Goal: Complete application form

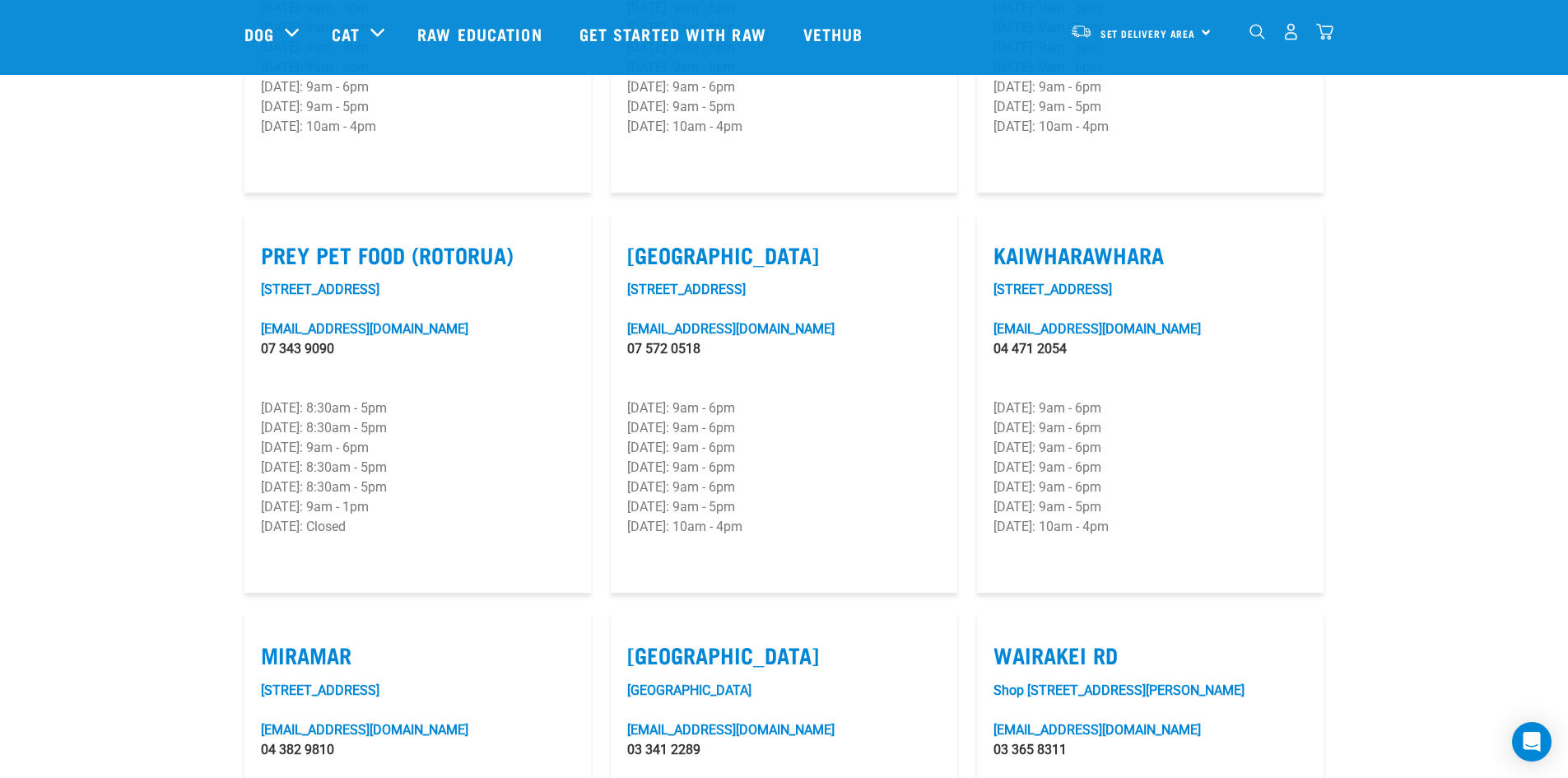
scroll to position [1973, 0]
drag, startPoint x: 343, startPoint y: 300, endPoint x: 256, endPoint y: 299, distance: 87.0
click at [256, 299] on article "Prey Pet Food (Rotorua) 110 Lake Road info@preypetfood.nz 07 343 9090 Monday: 8…" at bounding box center [418, 402] width 347 height 381
copy link "07 343 9090"
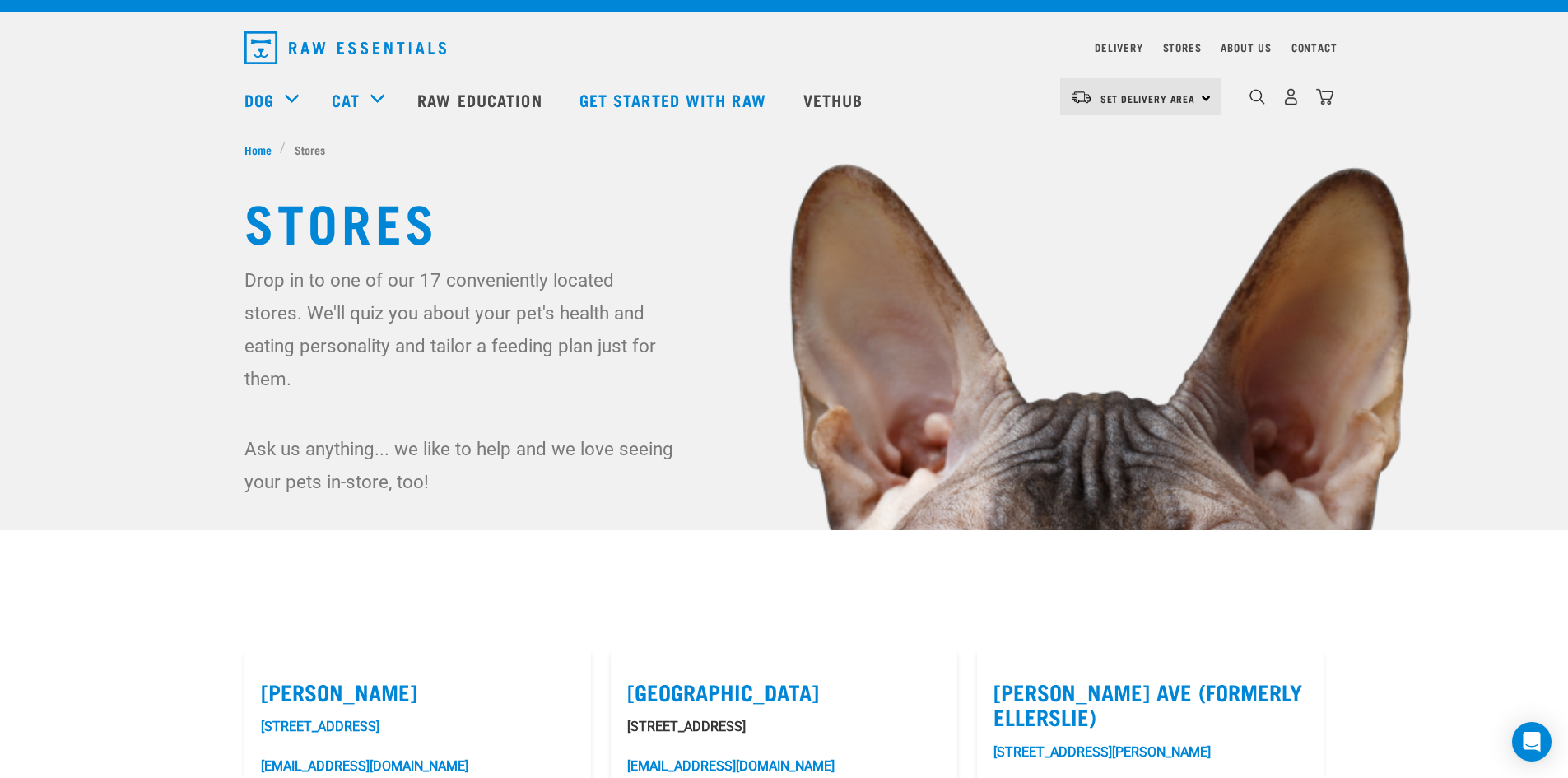
scroll to position [0, 0]
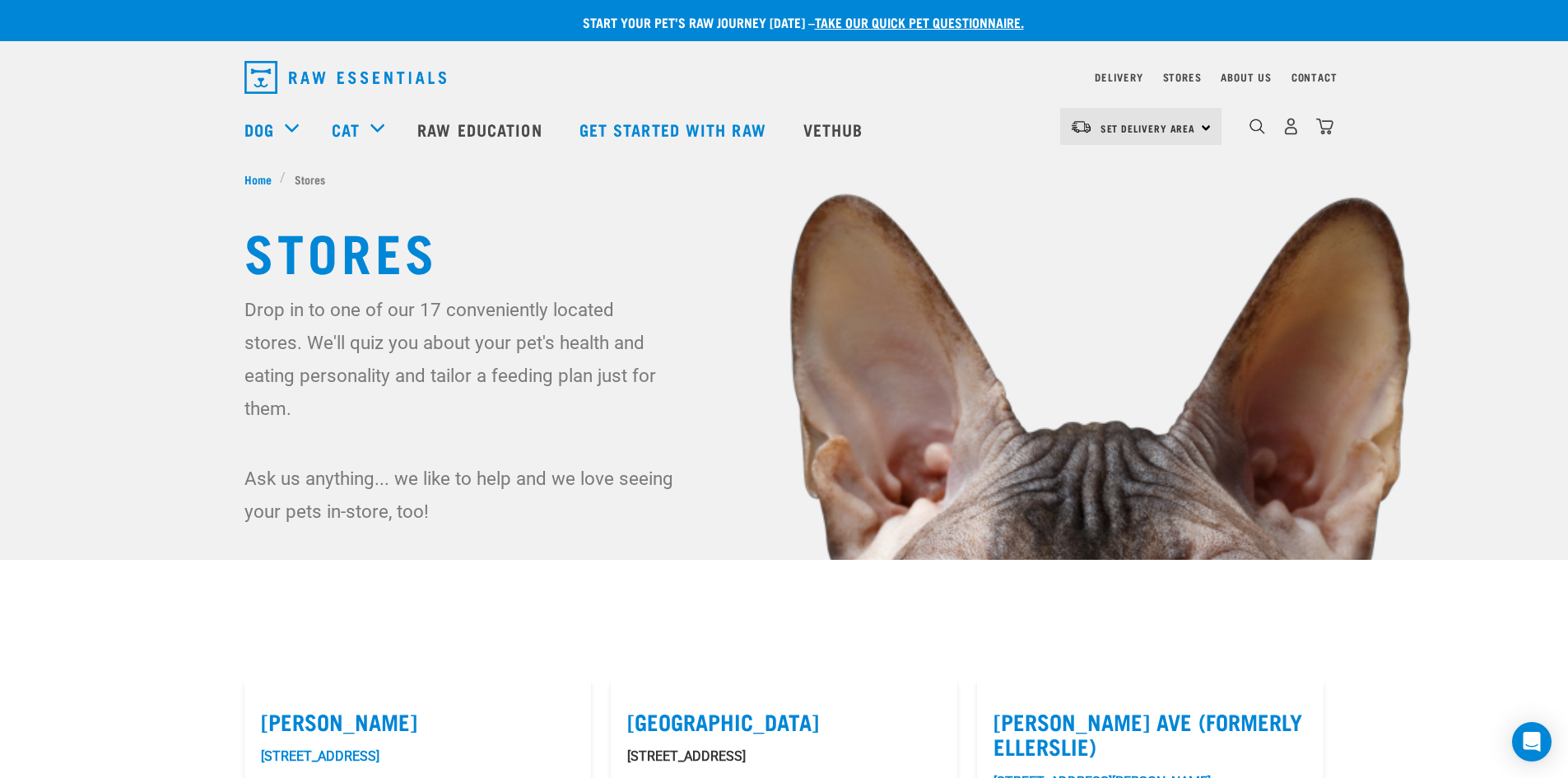
click at [915, 18] on link "take our quick pet questionnaire." at bounding box center [919, 22] width 209 height 7
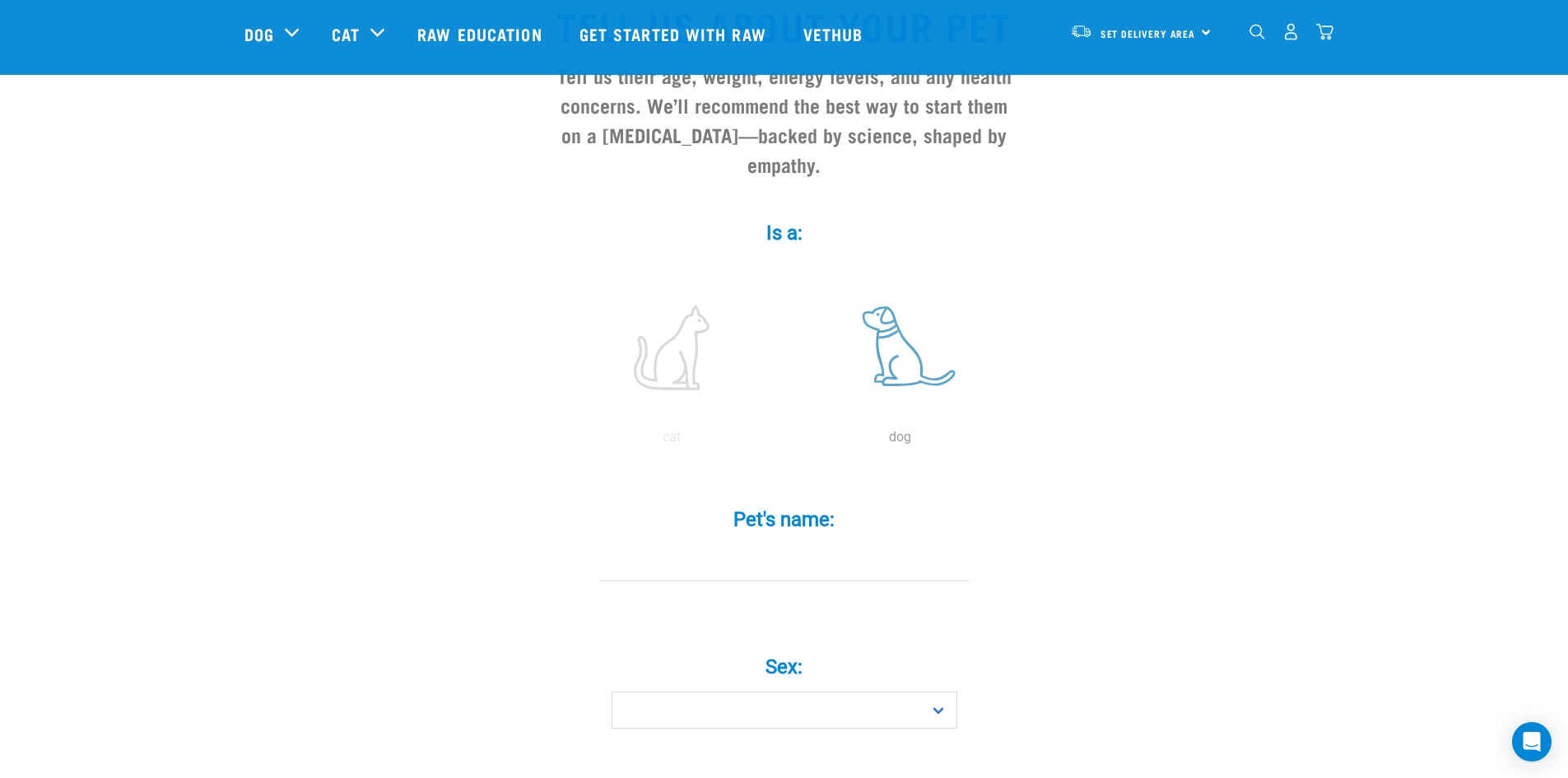
click at [891, 315] on label at bounding box center [900, 347] width 222 height 140
click at [786, 441] on input "radio" at bounding box center [786, 441] width 0 height 0
click at [814, 543] on input "Pet's name: *" at bounding box center [784, 561] width 370 height 37
type input "[PERSON_NAME]"
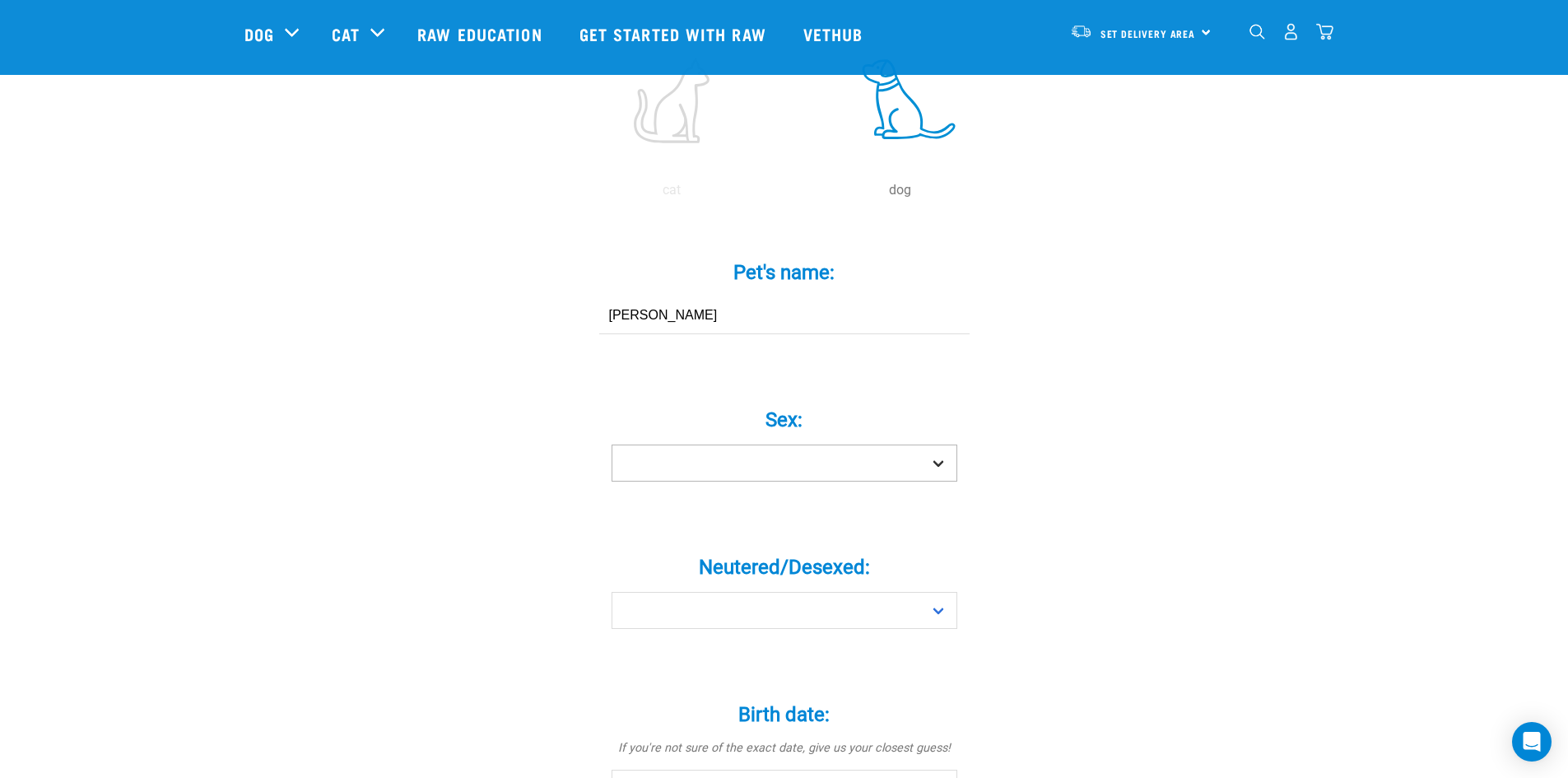
scroll to position [411, 0]
click at [858, 443] on select "Boy Girl" at bounding box center [784, 462] width 346 height 37
select select "boy"
click at [611, 443] on select "Boy Girl" at bounding box center [784, 462] width 346 height 37
click at [812, 591] on select "Yes No" at bounding box center [784, 609] width 346 height 37
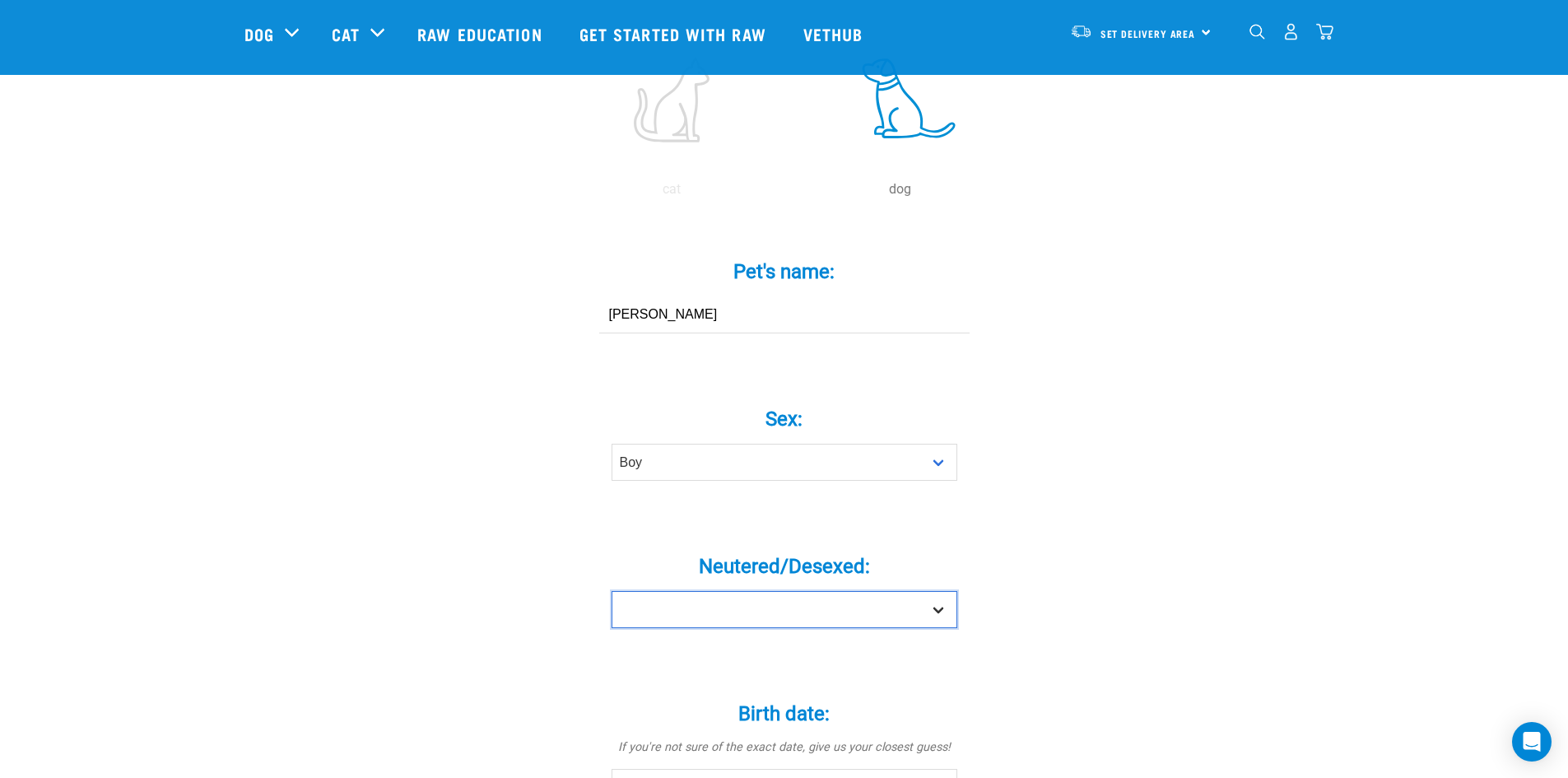
select select "yes"
click at [611, 591] on select "Yes No" at bounding box center [784, 609] width 346 height 37
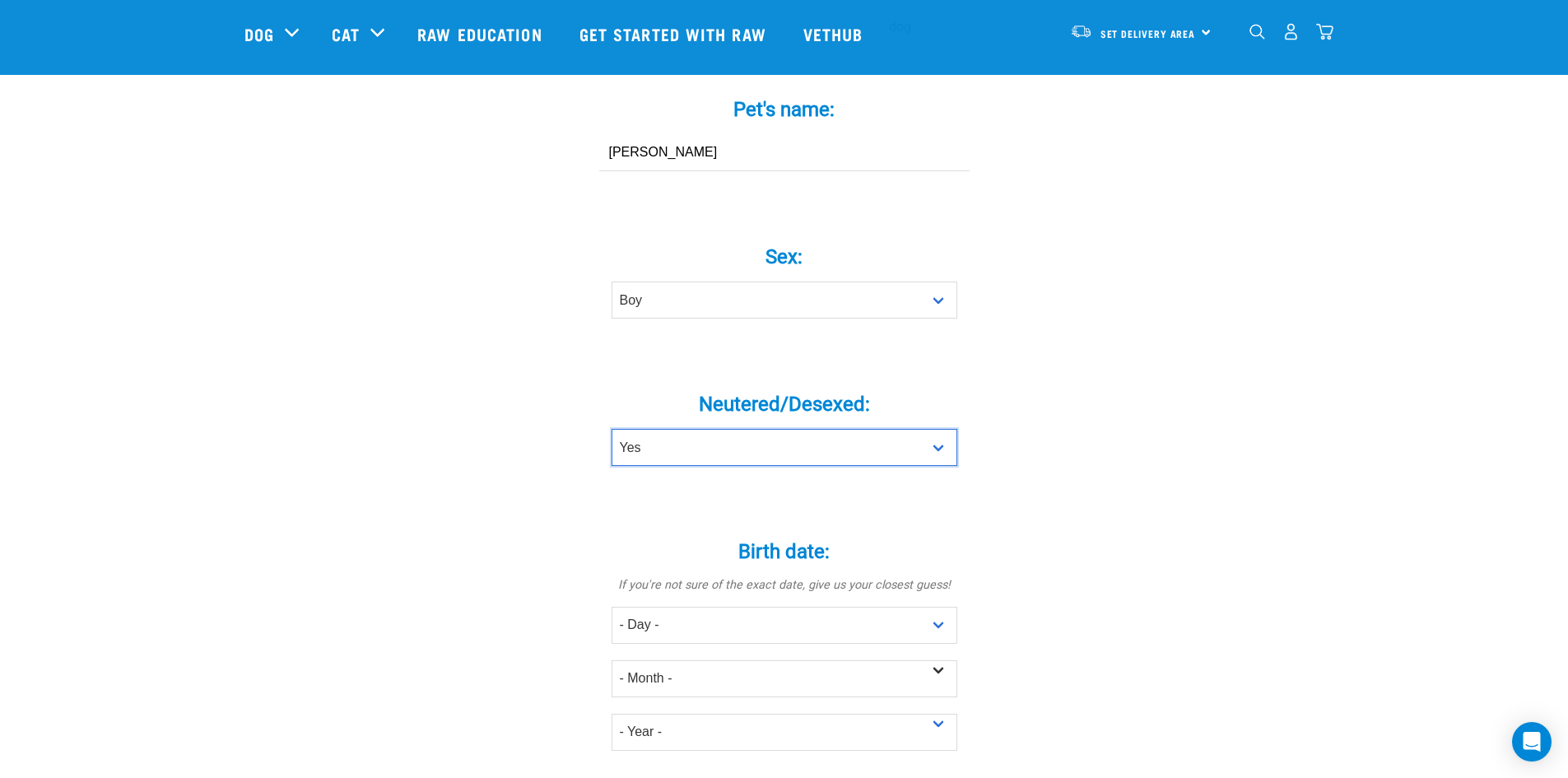
scroll to position [575, 0]
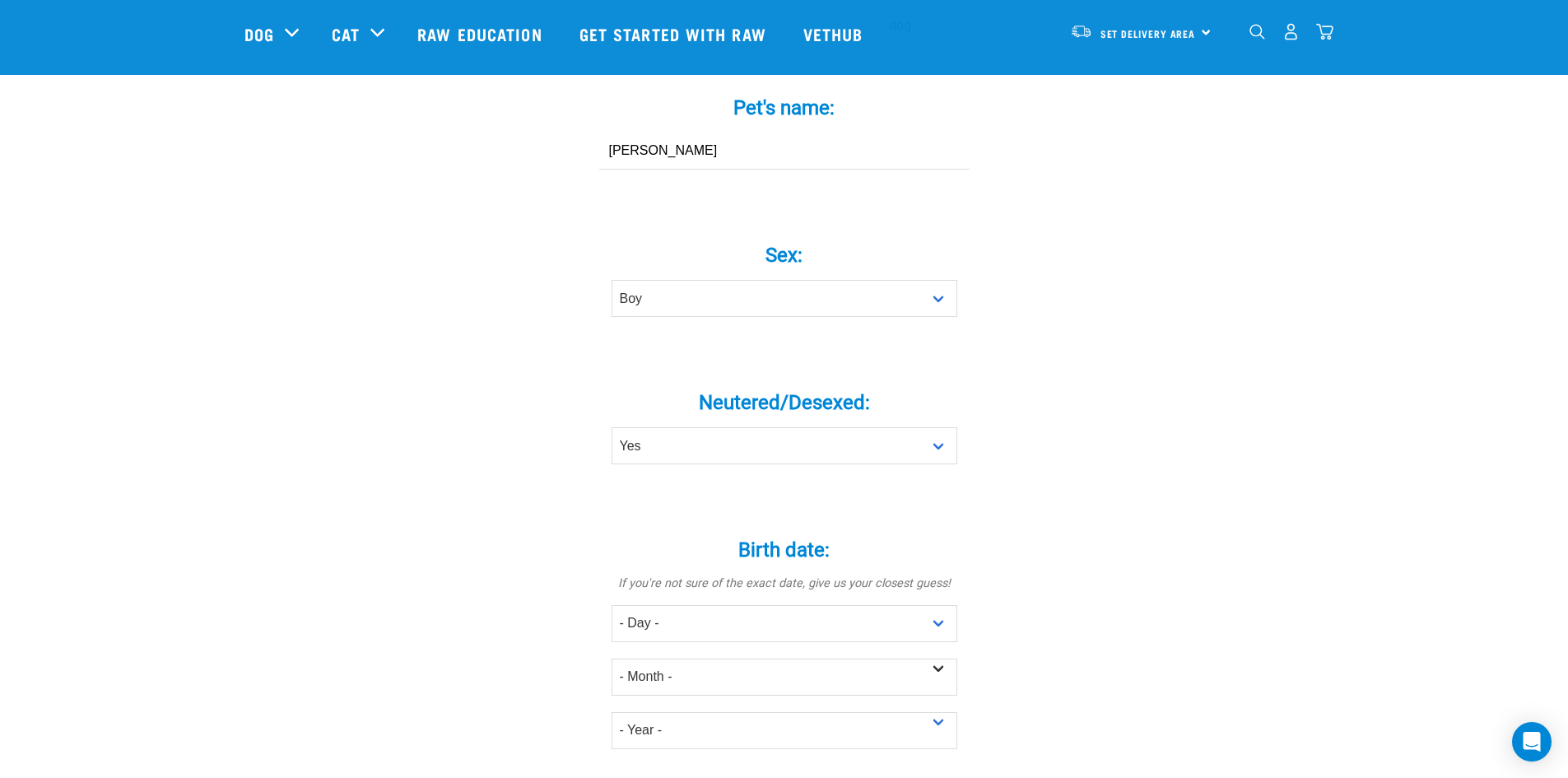
click at [799, 642] on div "- Month - January February March April May June July August September October N…" at bounding box center [784, 668] width 346 height 53
click at [802, 607] on select "- Day - 1 2 3 4 5 6 7 8 9 10 11 12 13 14 15 16 17 18 19 20 21 22 23 24 25 26 27" at bounding box center [784, 623] width 346 height 37
click at [769, 605] on select "- Day - 1 2 3 4 5 6 7 8 9 10 11 12 13 14 15 16 17 18 19 20 21 22 23 24 25 26 27" at bounding box center [784, 623] width 346 height 37
select select "16"
click at [611, 605] on select "- Day - 1 2 3 4 5 6 7 8 9 10 11 12 13 14 15 16 17 18 19 20 21 22 23 24 25 26 27" at bounding box center [784, 623] width 346 height 37
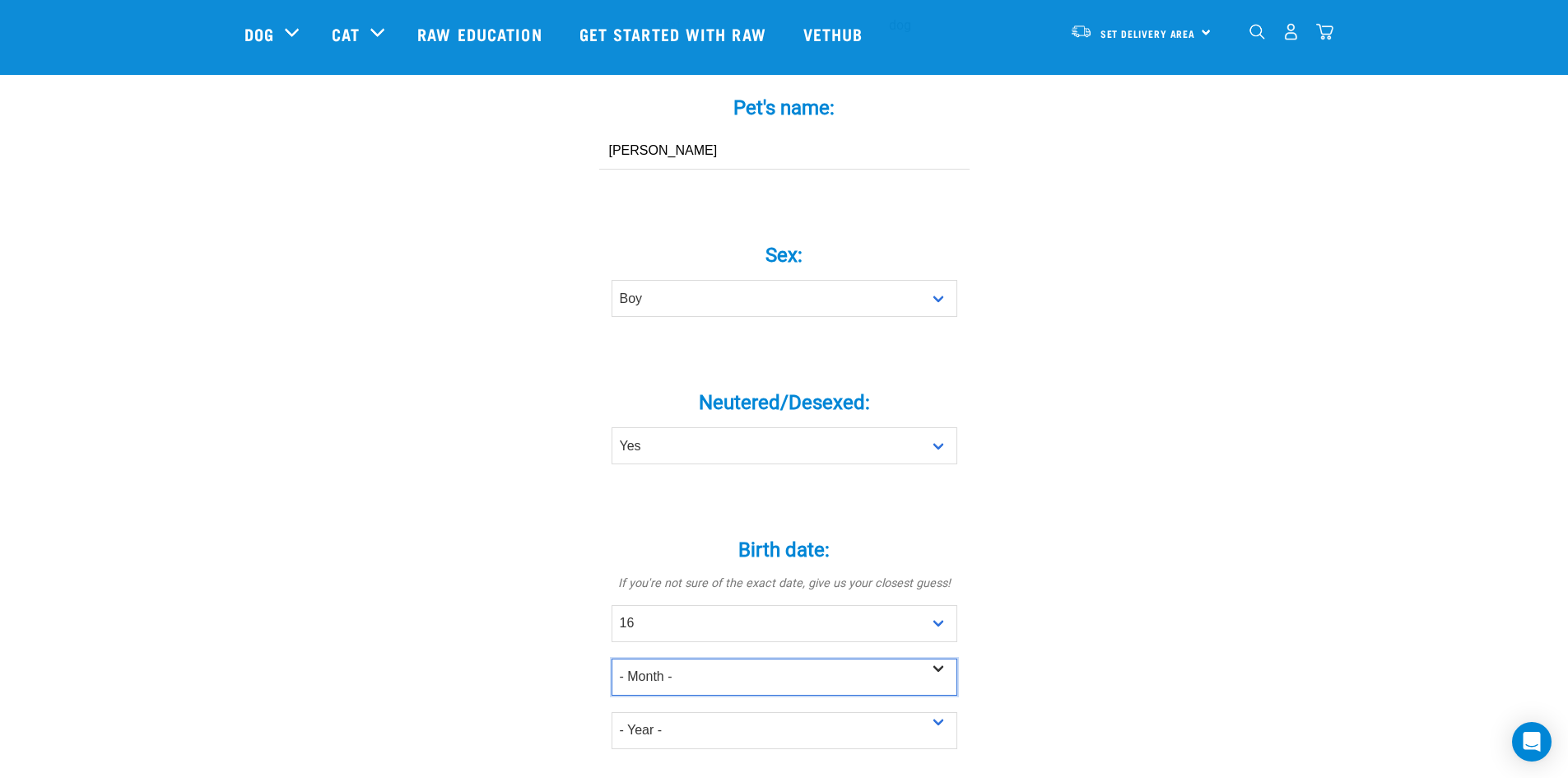
click at [748, 658] on select "- Month - January February March April May June July August September October N…" at bounding box center [784, 677] width 346 height 37
select select "November"
click at [611, 658] on select "- Month - January February March April May June July August September October N…" at bounding box center [784, 677] width 346 height 37
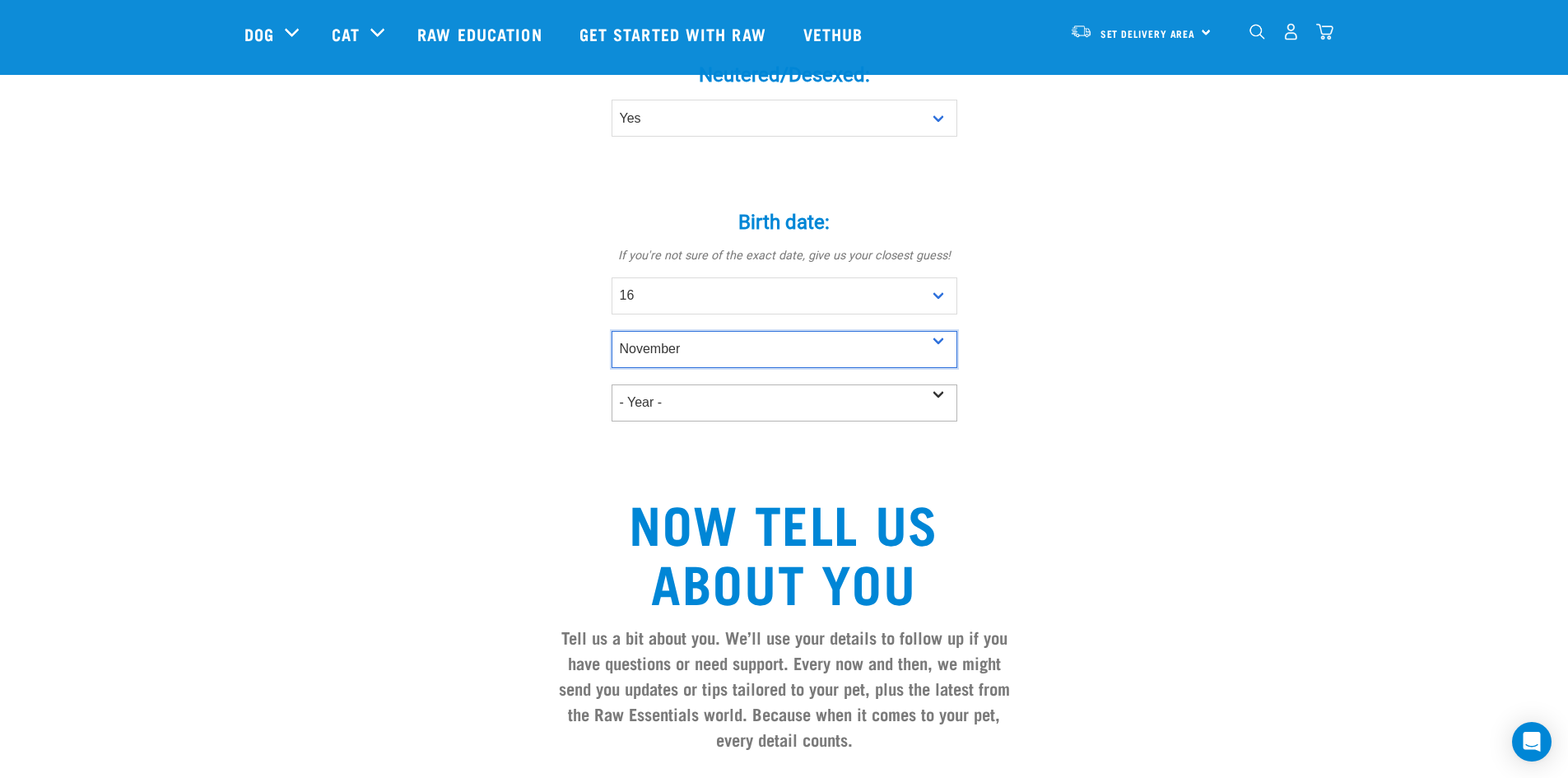
scroll to position [904, 0]
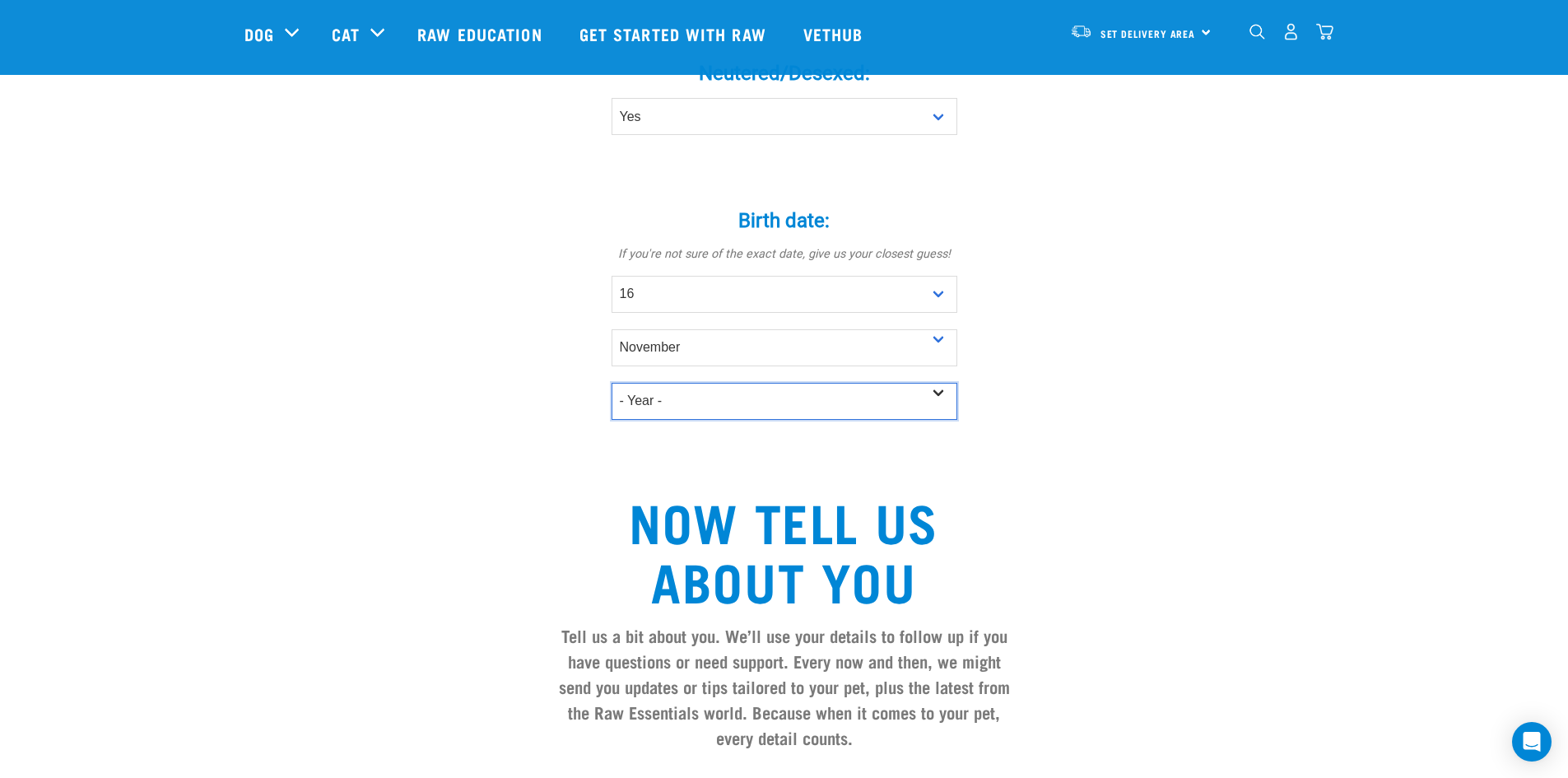
click at [738, 384] on select "- Year - 2025 2024 2023 2022 2021 2020 2019 2018 2017 2016 2015 2014 2013 2012" at bounding box center [784, 401] width 346 height 37
click at [734, 382] on select "- Year - 2025 2024 2023 2022 2021 2020 2019 2018 2017 2016 2015 2014 2013 2012" at bounding box center [784, 401] width 346 height 37
select select "2018"
click at [611, 382] on select "- Year - 2025 2024 2023 2022 2021 2020 2019 2018 2017 2016 2015 2014 2013 2012" at bounding box center [784, 401] width 346 height 37
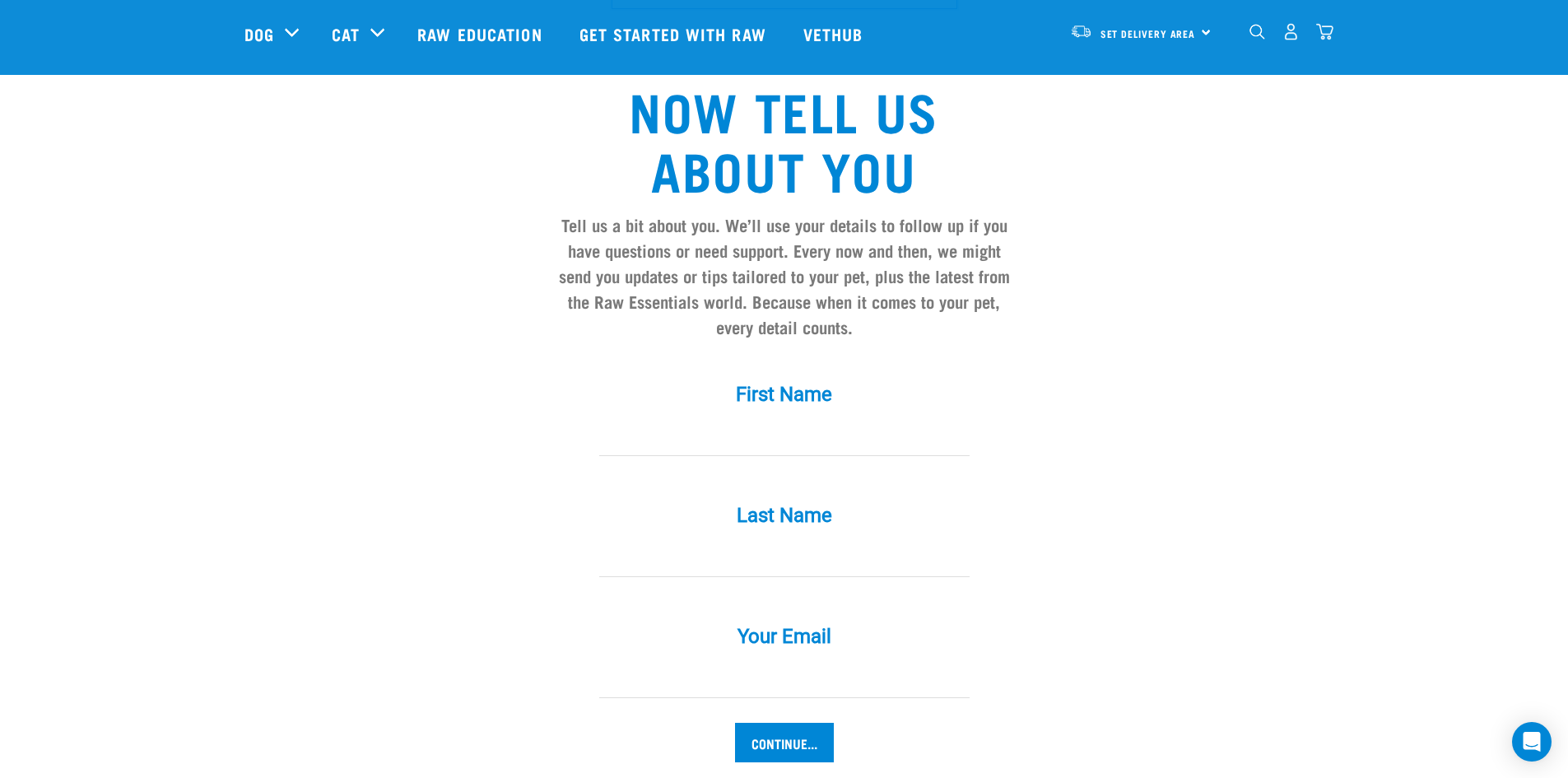
scroll to position [1315, 0]
click at [744, 446] on div "First Name *" at bounding box center [784, 419] width 494 height 121
click at [750, 418] on input "First Name *" at bounding box center [784, 437] width 370 height 37
type input "Kristen"
click at [725, 539] on input "McKay" at bounding box center [784, 558] width 370 height 37
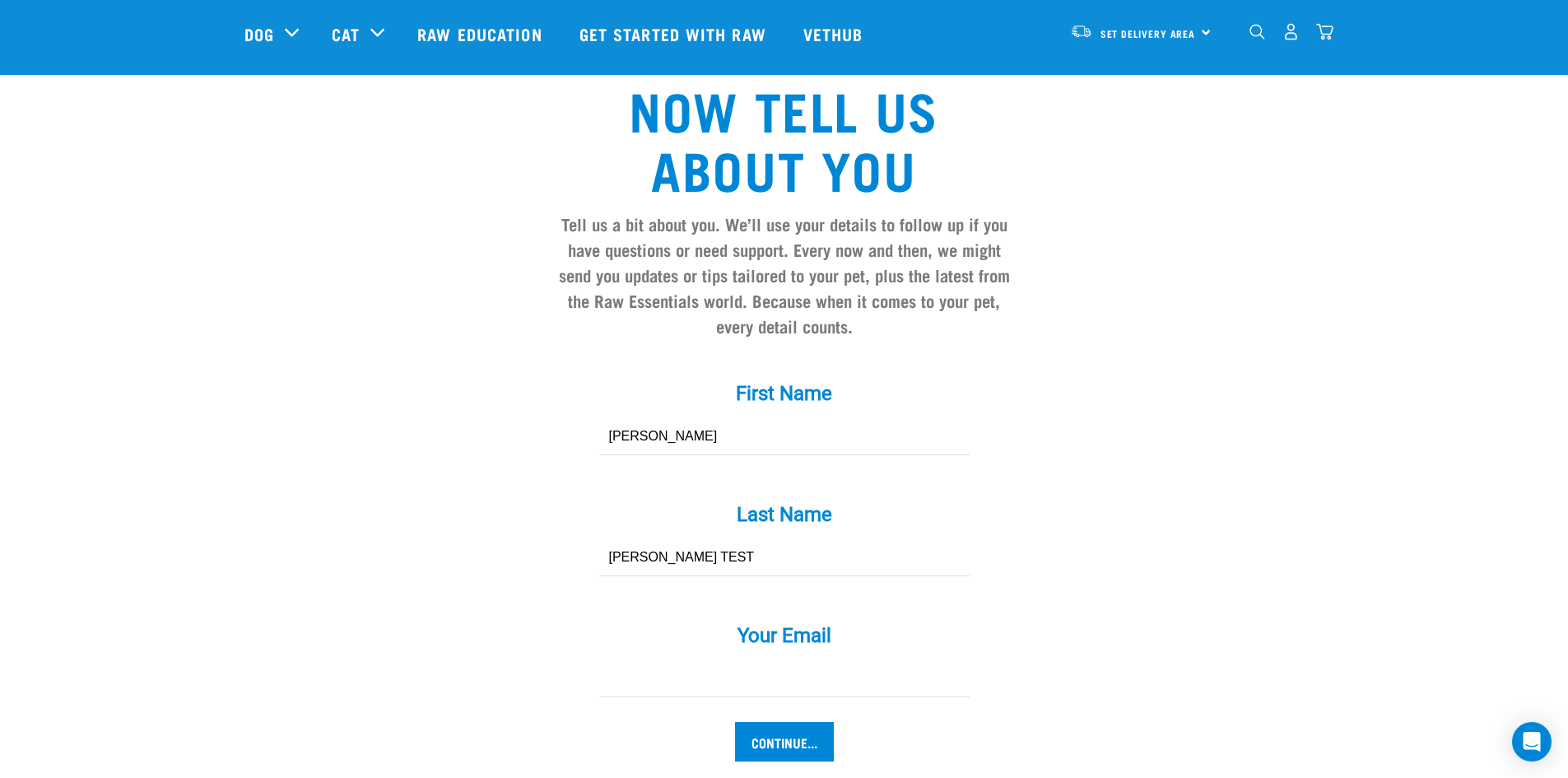
type input "McKay TEST"
click at [663, 664] on input "Your Email *" at bounding box center [784, 679] width 370 height 37
type input "kristen@rawessentials.co.nz"
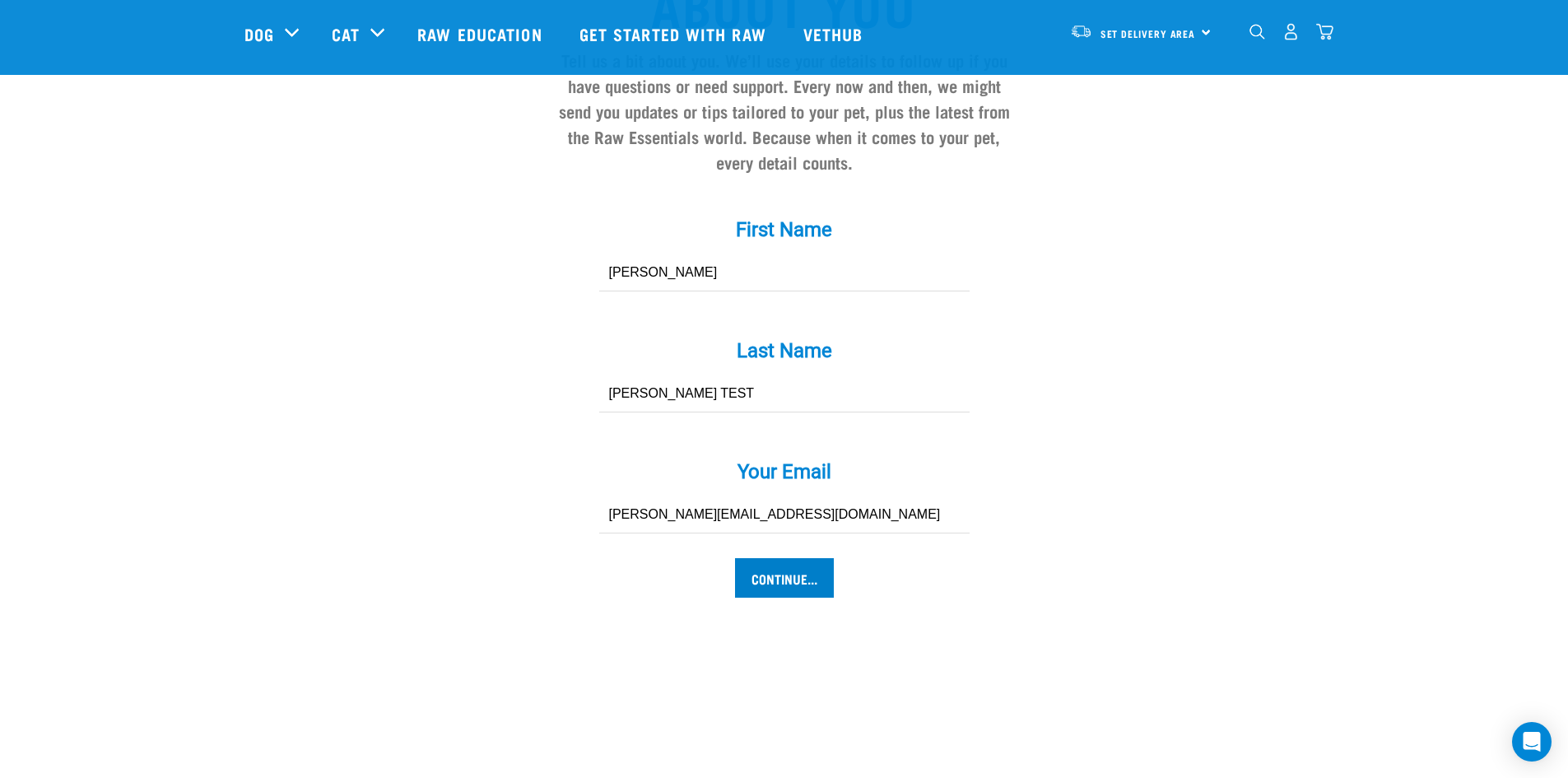
scroll to position [1479, 0]
click at [799, 557] on input "Continue..." at bounding box center [784, 576] width 98 height 39
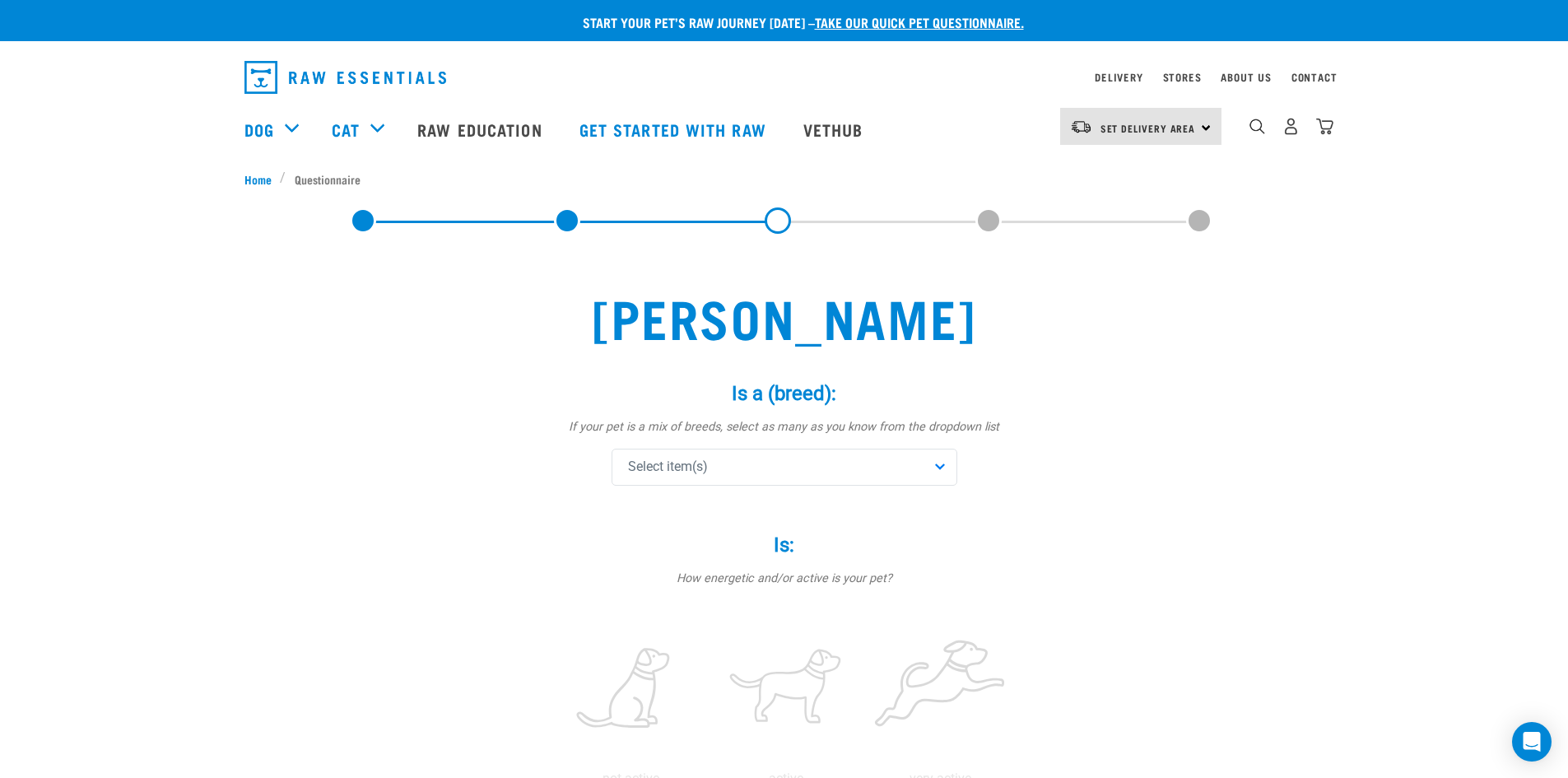
click at [711, 462] on div "Select item(s)" at bounding box center [784, 467] width 346 height 37
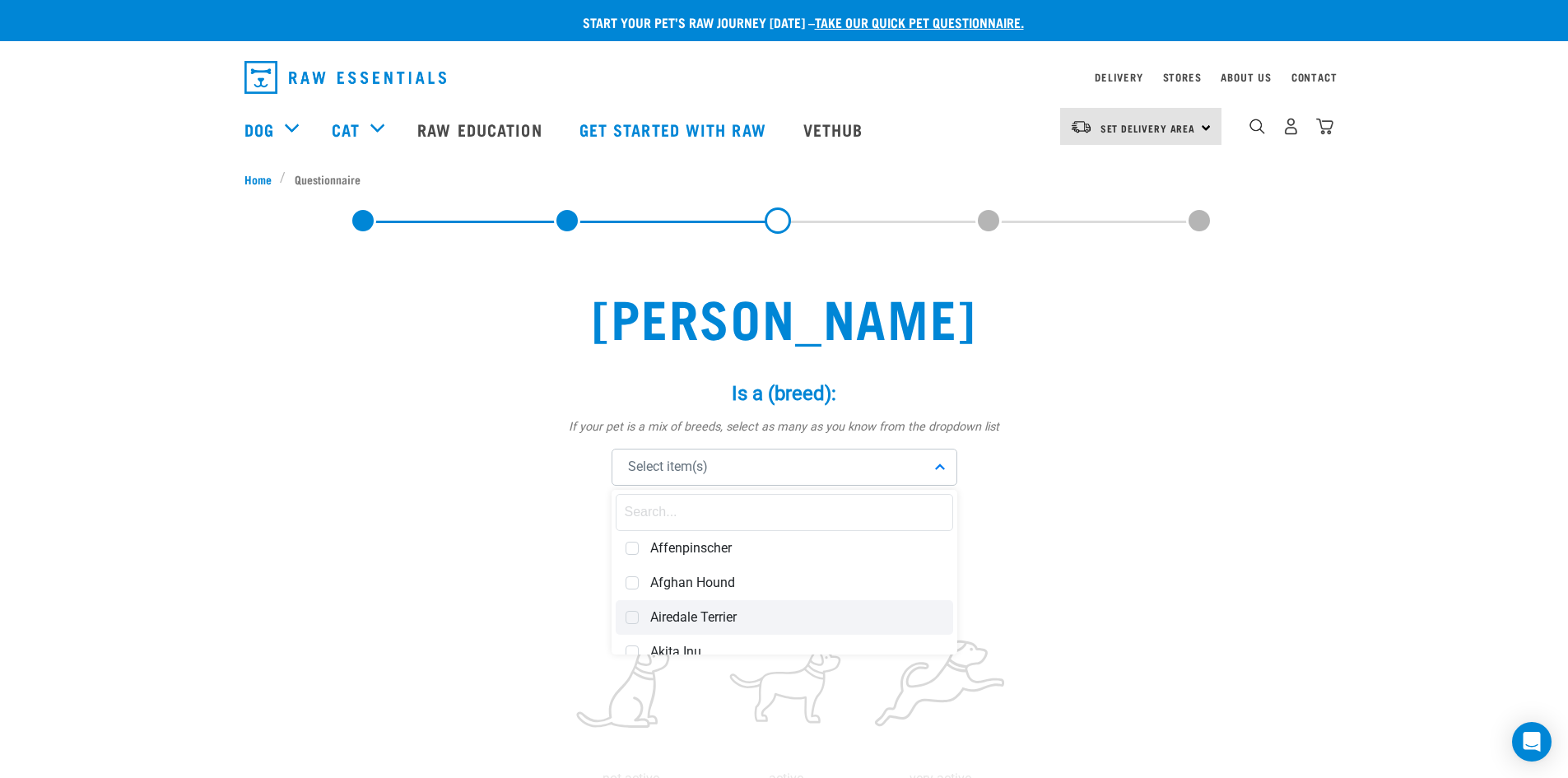
drag, startPoint x: 712, startPoint y: 583, endPoint x: 714, endPoint y: 603, distance: 20.1
click at [712, 584] on span "Afghan Hound" at bounding box center [797, 583] width 294 height 17
click at [639, 619] on div "Airedale Terrier" at bounding box center [785, 617] width 338 height 35
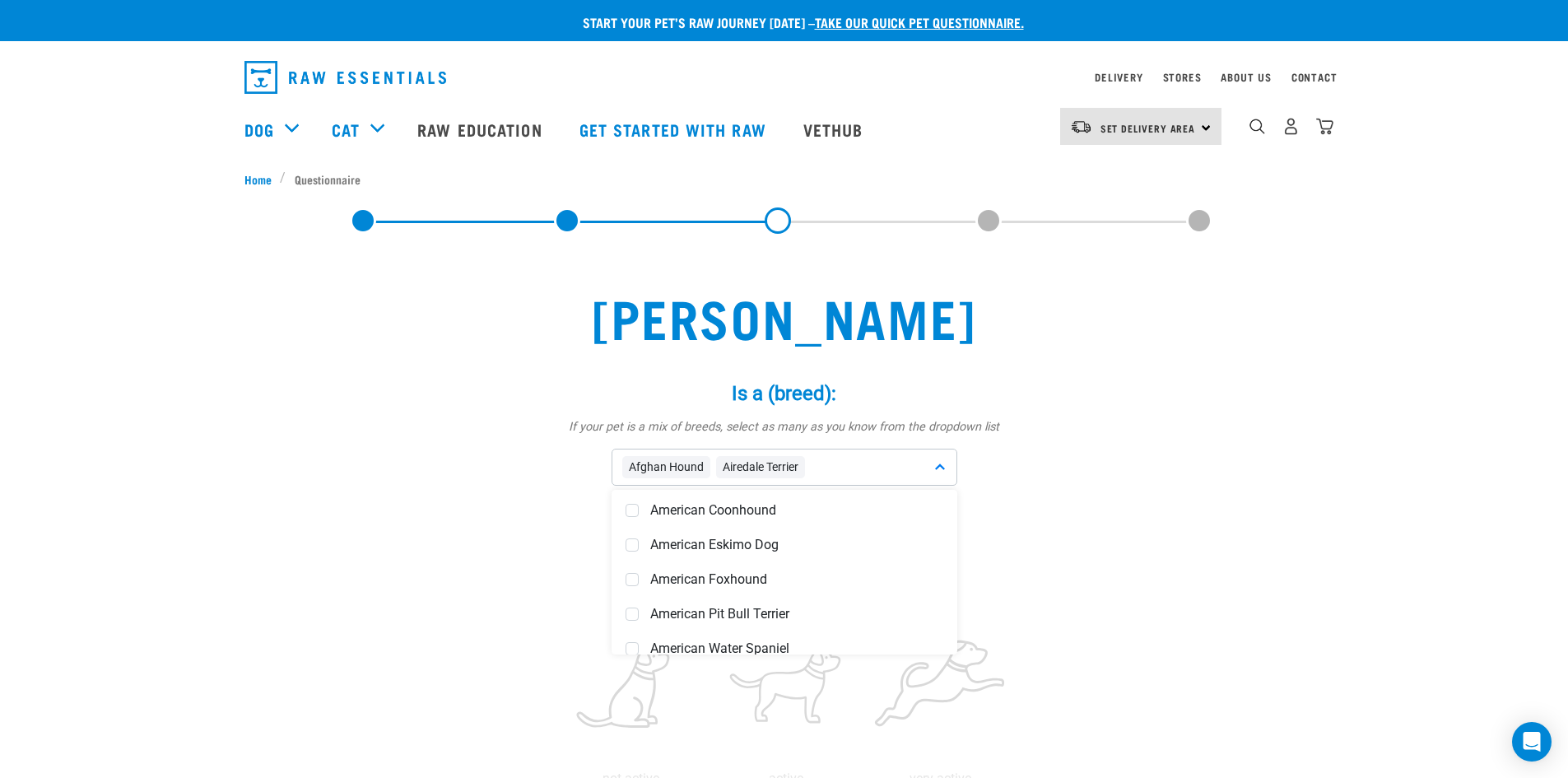
scroll to position [247, 0]
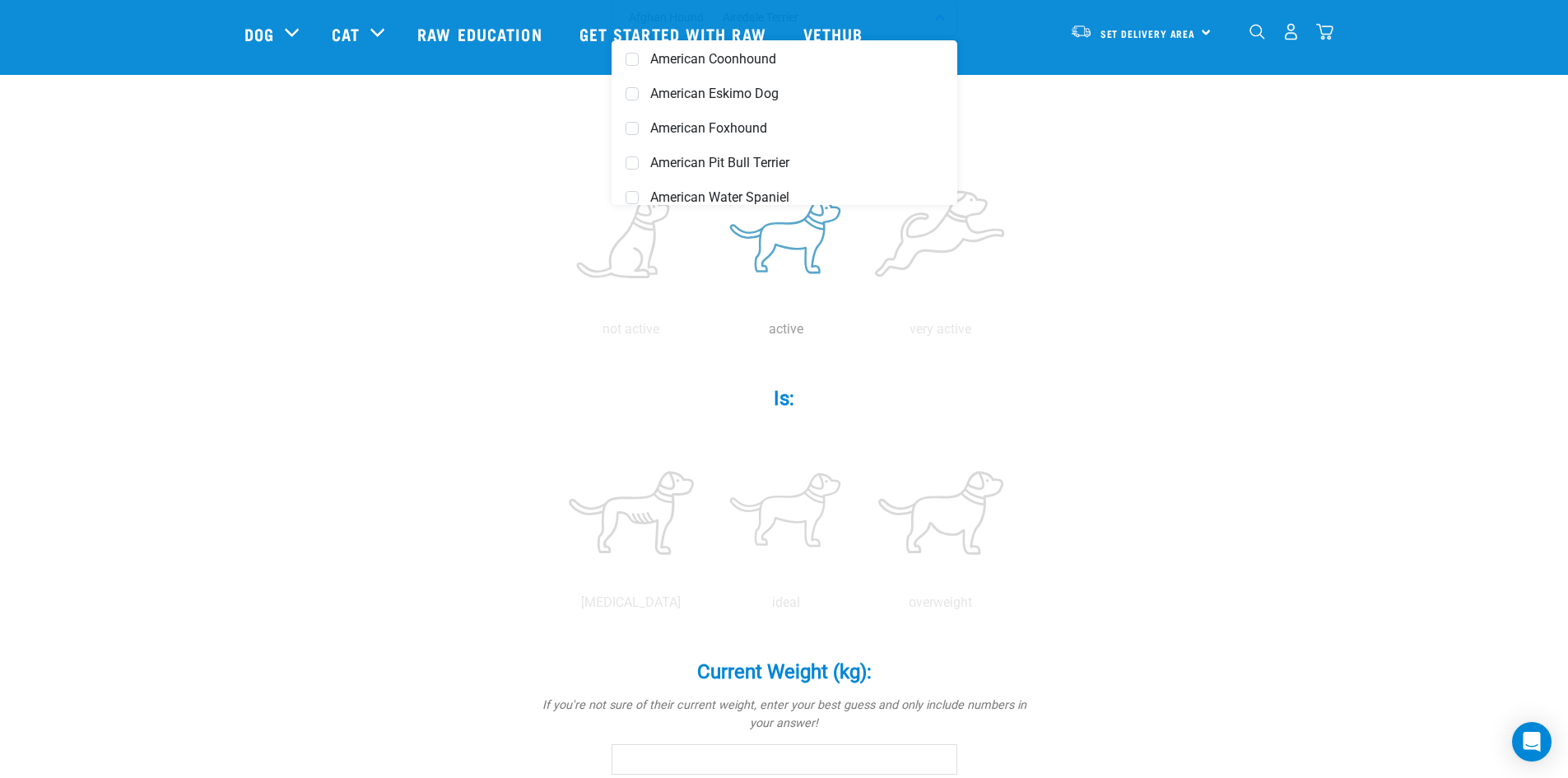
click at [792, 261] on label at bounding box center [786, 239] width 148 height 140
click at [709, 334] on input "radio" at bounding box center [709, 334] width 0 height 0
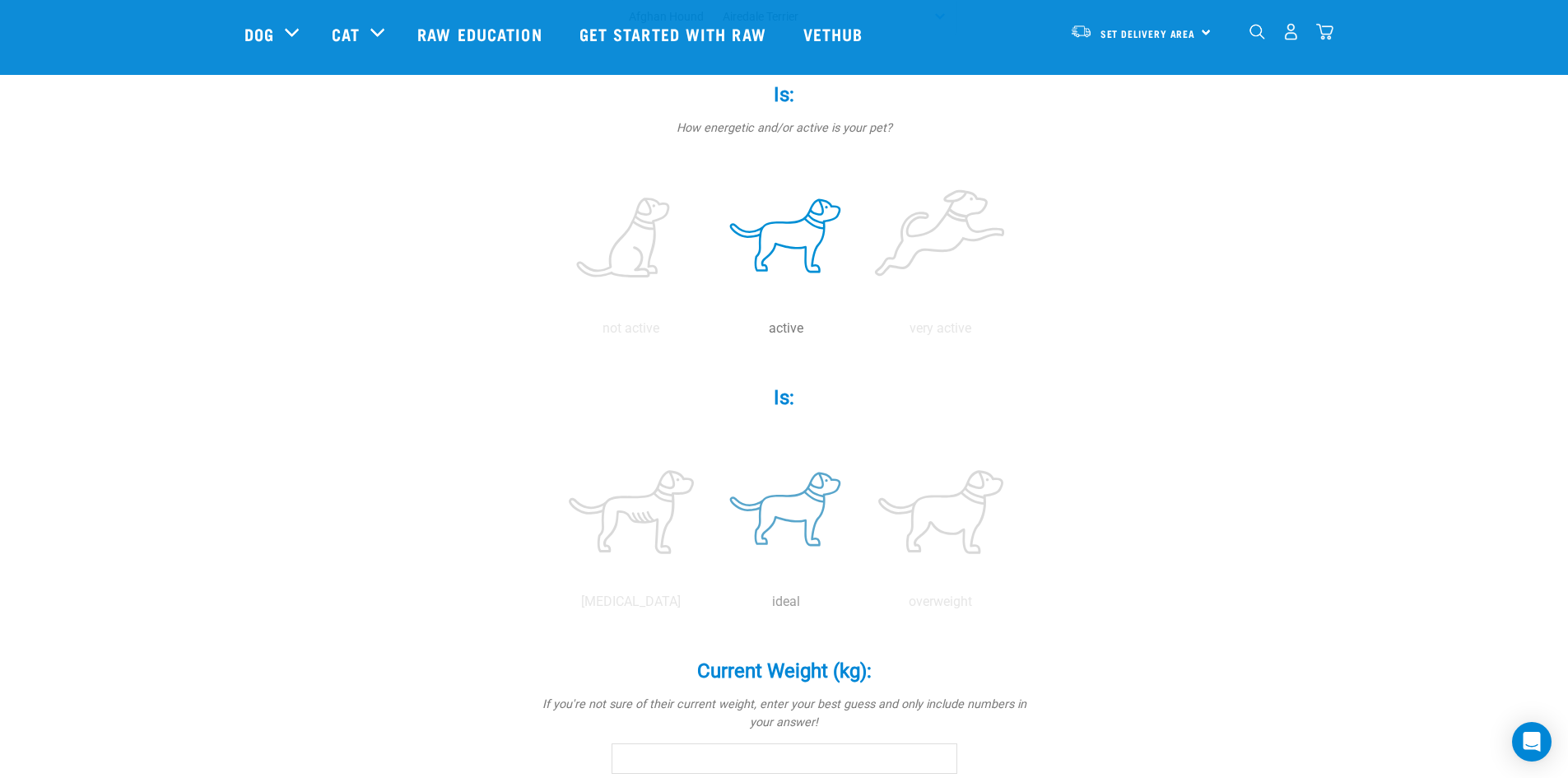
click at [799, 526] on label at bounding box center [786, 511] width 148 height 140
click at [709, 606] on input "radio" at bounding box center [709, 606] width 0 height 0
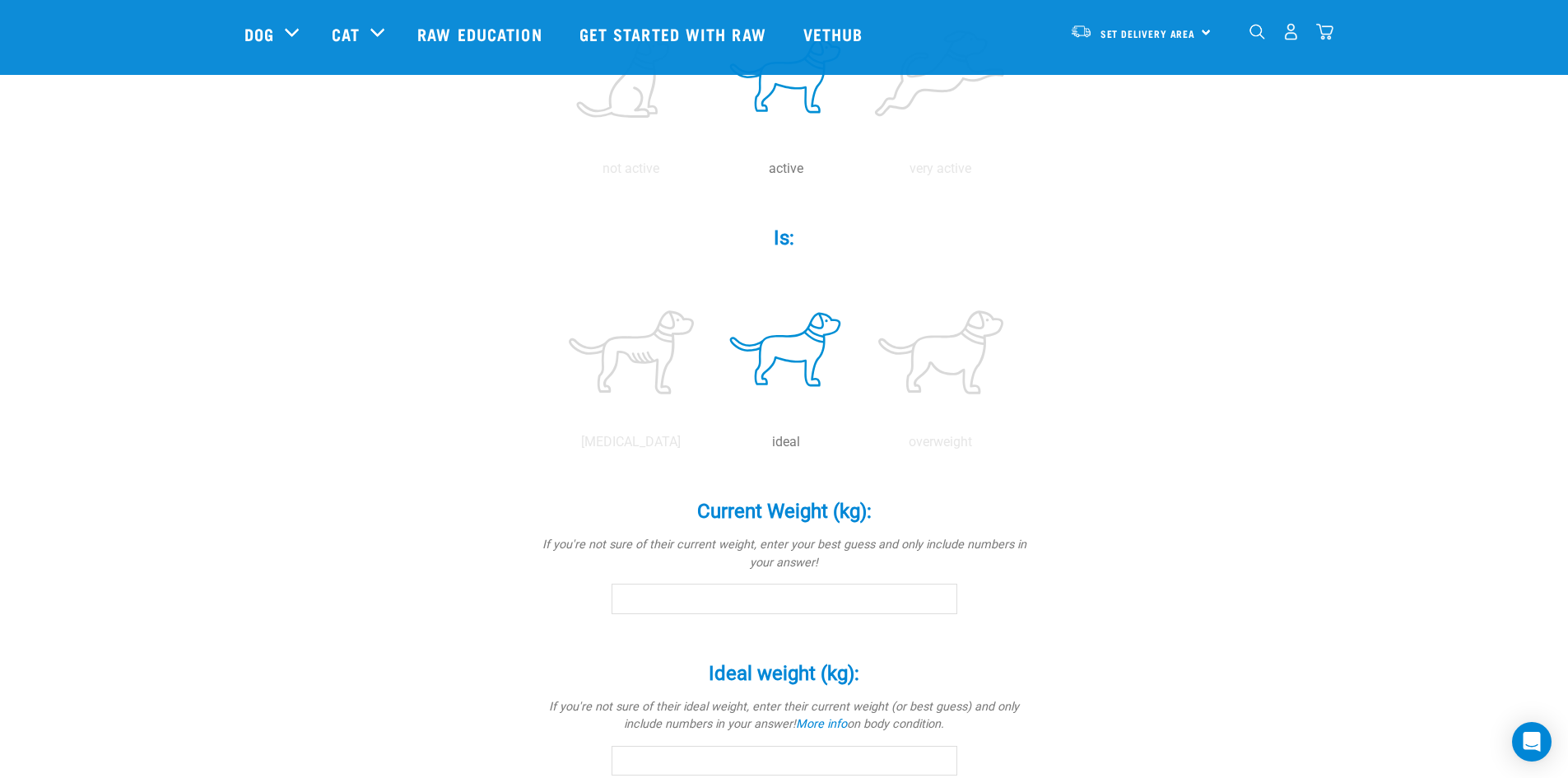
click at [785, 618] on div "Current Weight (kg): * If you're not sure of their current weight, enter your b…" at bounding box center [784, 557] width 494 height 162
click at [779, 603] on input "Current Weight (kg): *" at bounding box center [784, 594] width 346 height 30
type input "25"
click at [726, 749] on input "Ideal weight (kg): *" at bounding box center [784, 756] width 346 height 30
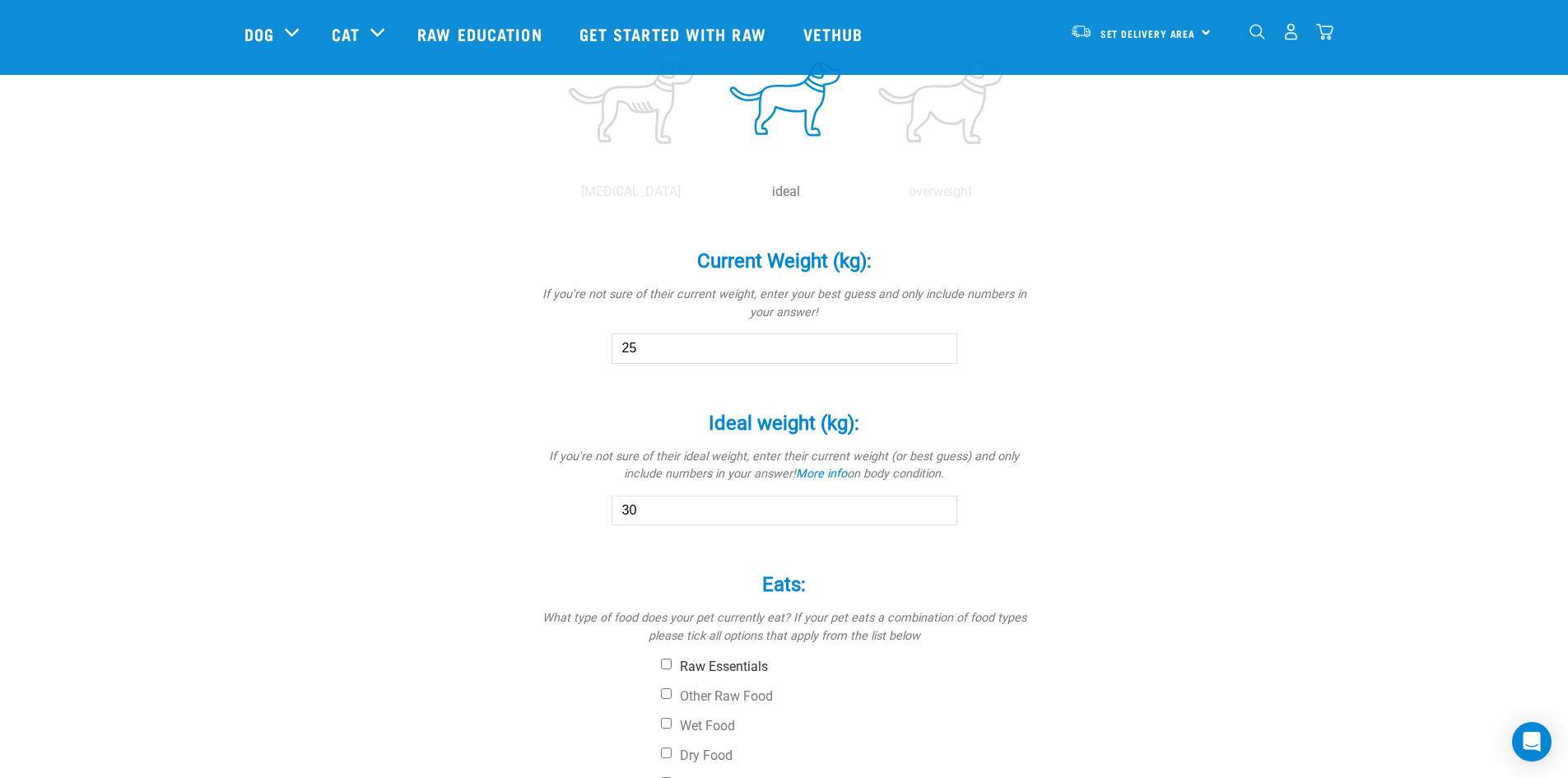
scroll to position [740, 0]
type input "30"
click at [669, 662] on input "Raw Essentials" at bounding box center [666, 662] width 10 height 10
checkbox input "true"
click at [667, 690] on input "Other Raw Food" at bounding box center [666, 692] width 10 height 10
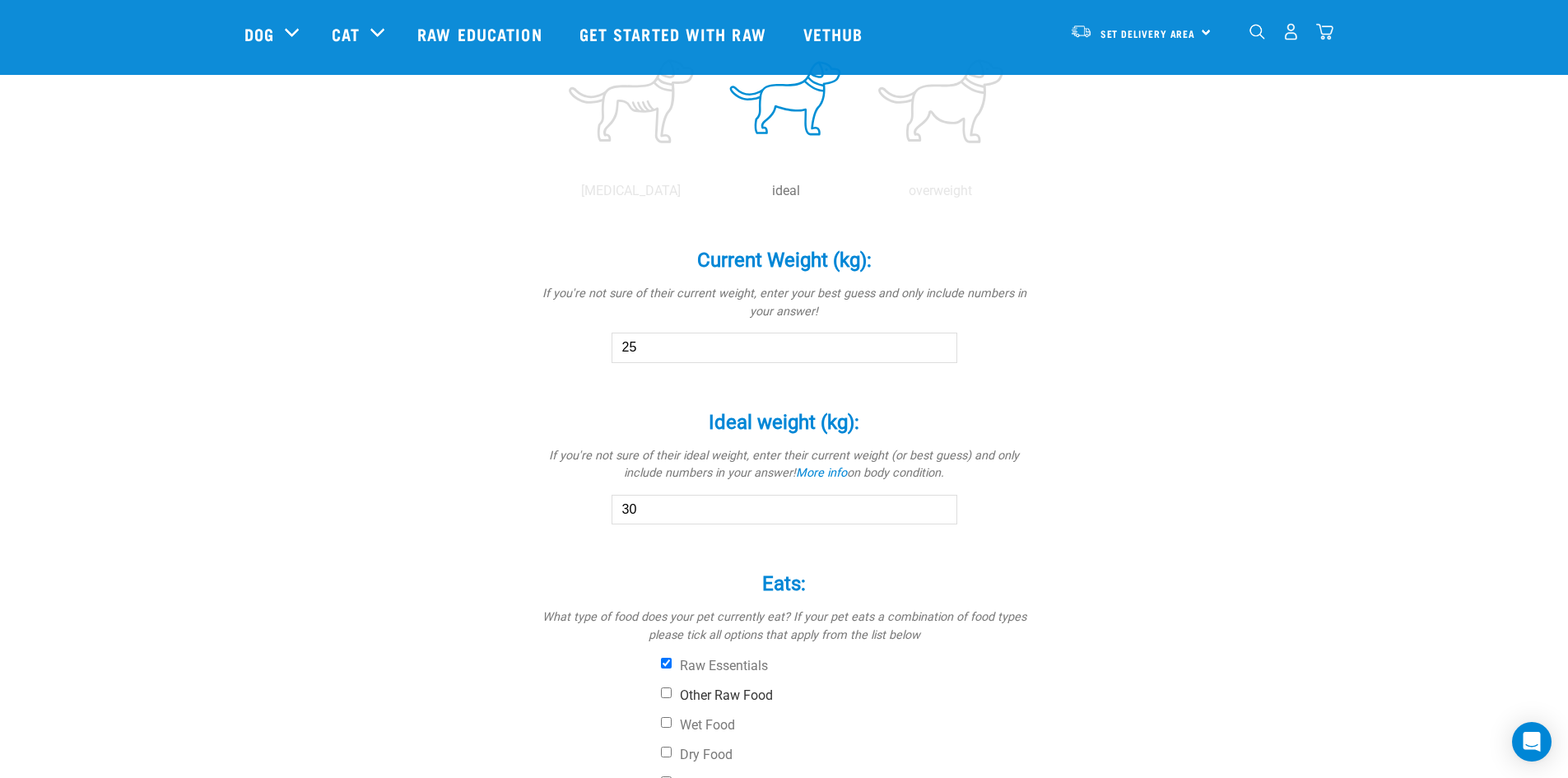
checkbox input "true"
click at [671, 725] on input "Wet Food" at bounding box center [666, 722] width 10 height 10
checkbox input "true"
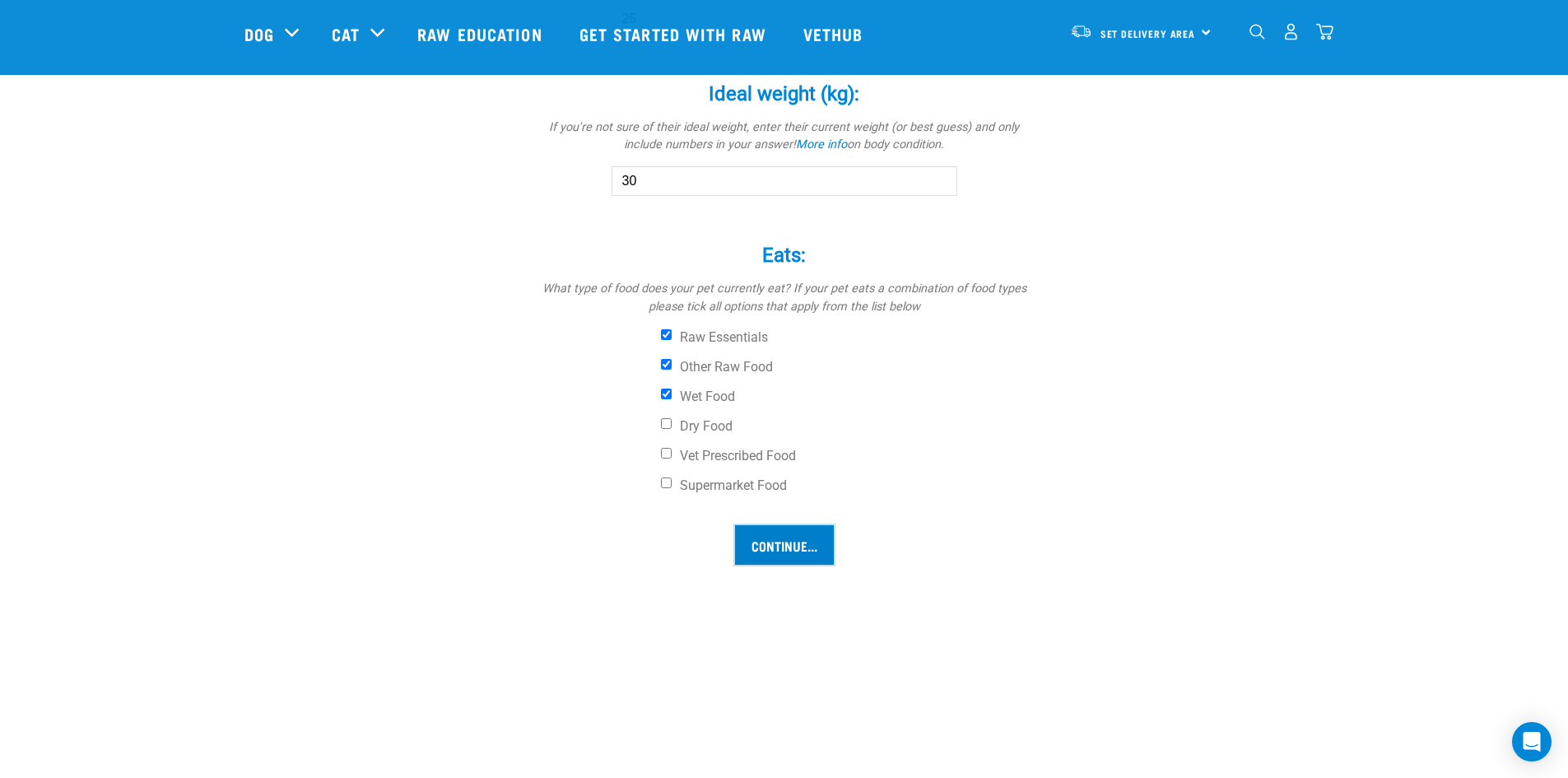
scroll to position [1069, 0]
click at [794, 547] on input "Continue..." at bounding box center [784, 544] width 98 height 39
click at [764, 550] on input "Continue..." at bounding box center [784, 544] width 98 height 39
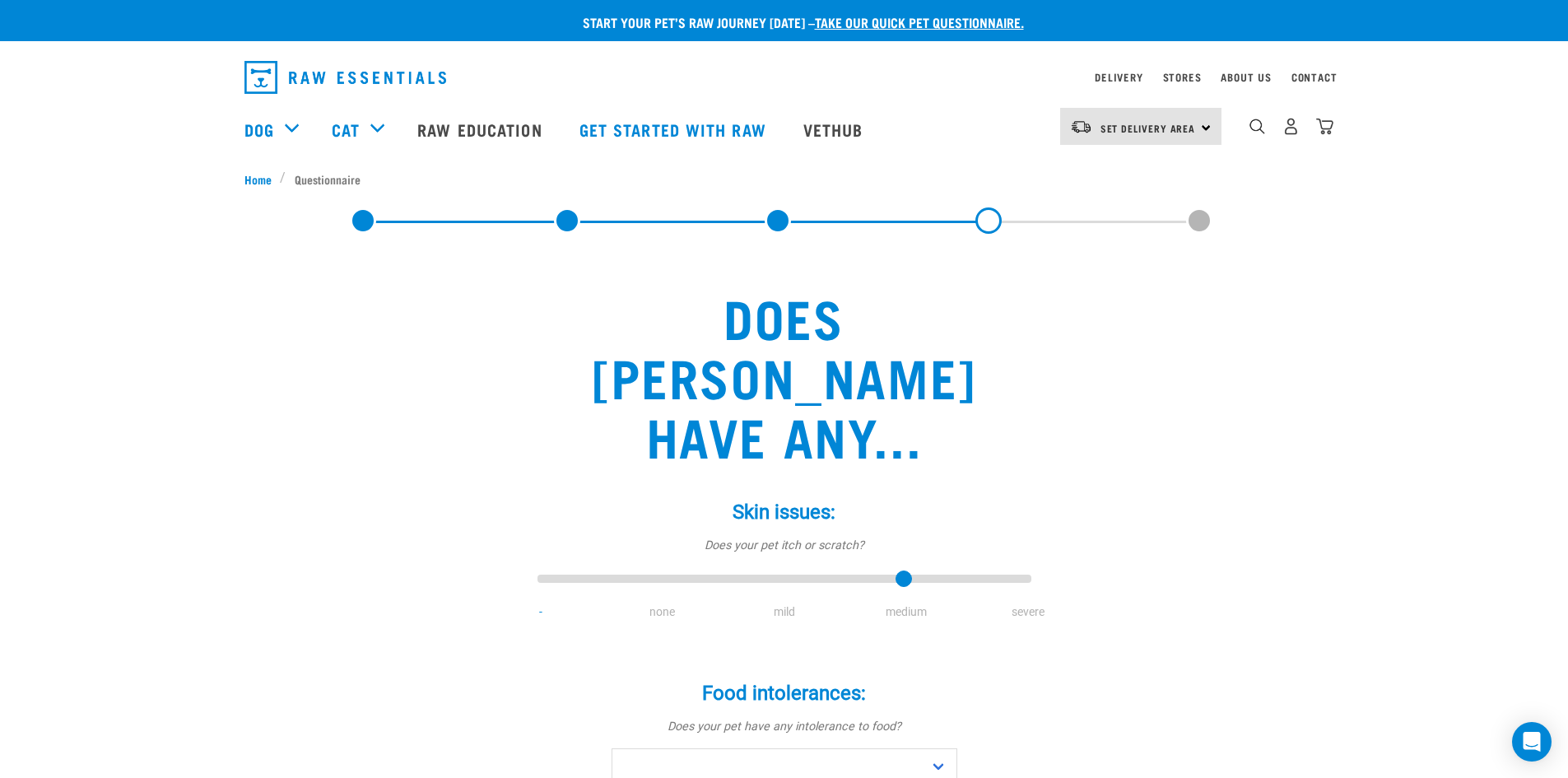
type input "3"
click at [900, 568] on input "range" at bounding box center [784, 579] width 494 height 23
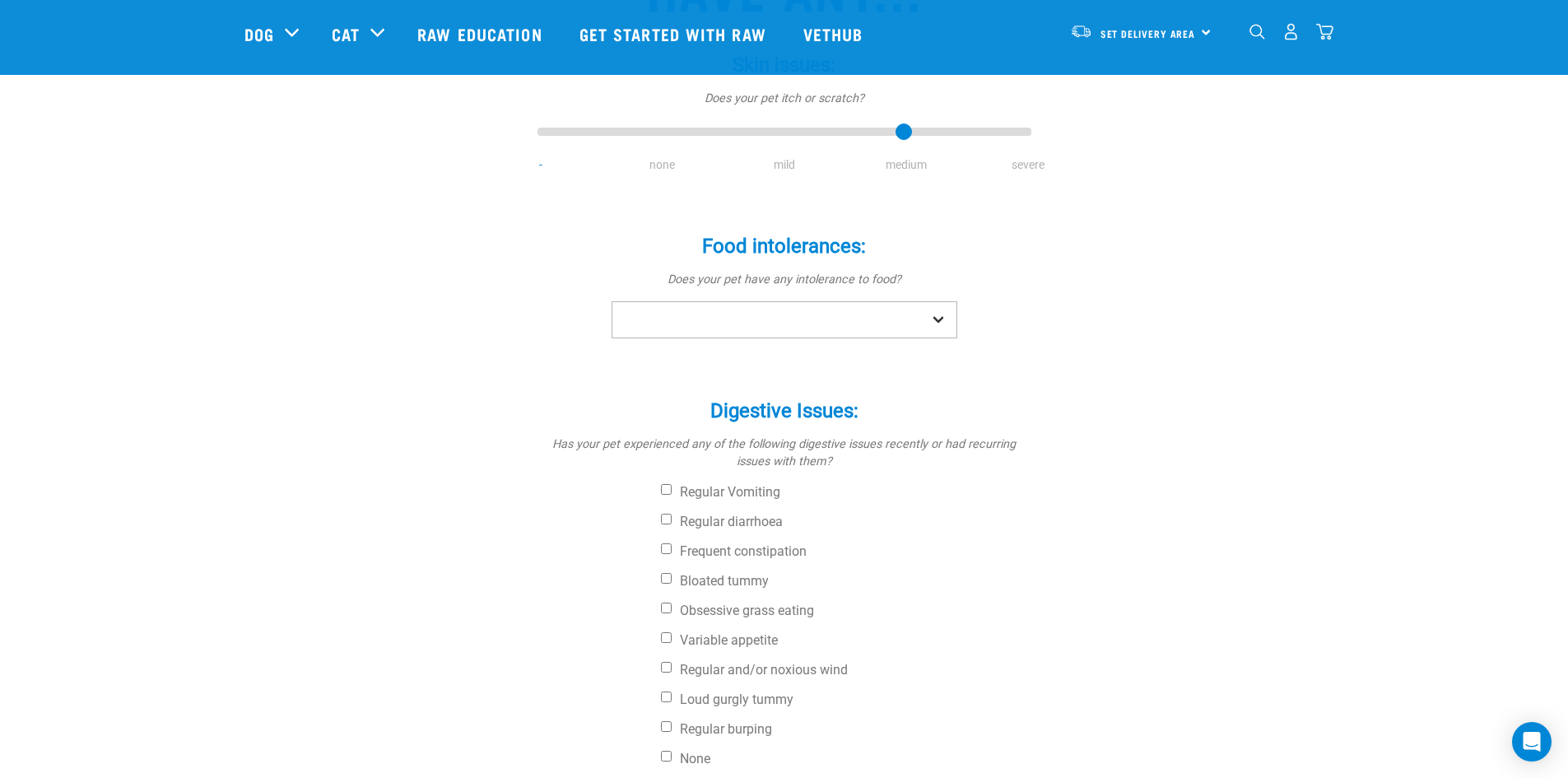
scroll to position [327, 0]
click at [707, 300] on select "No Yes" at bounding box center [784, 319] width 346 height 37
drag, startPoint x: 695, startPoint y: 251, endPoint x: 696, endPoint y: 260, distance: 9.1
click at [695, 300] on select "No Yes" at bounding box center [784, 319] width 346 height 37
select select "yes"
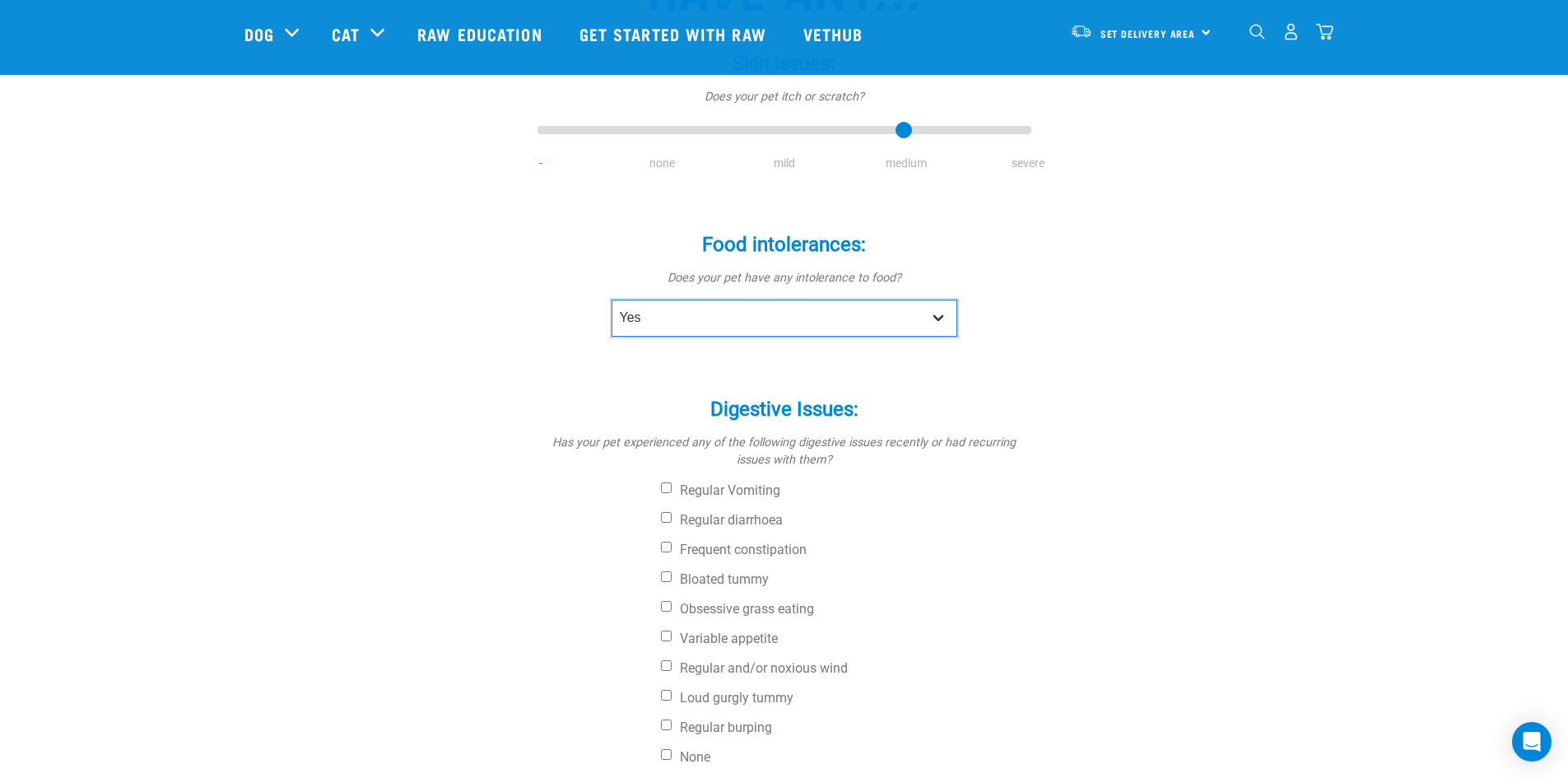
click at [611, 300] on select "No Yes" at bounding box center [784, 319] width 346 height 37
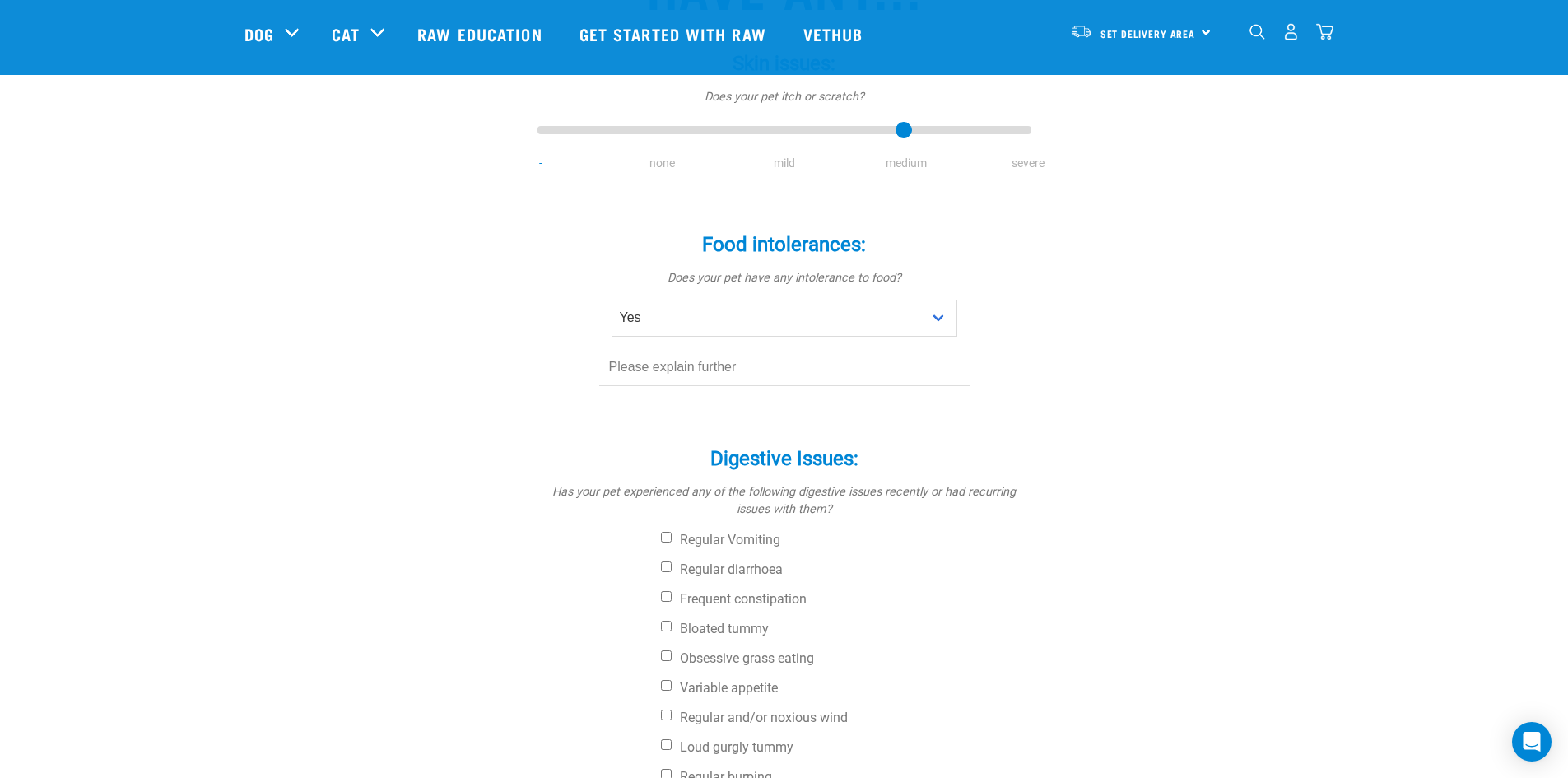
click at [688, 349] on input "text" at bounding box center [784, 367] width 370 height 37
type input "chicken"
drag, startPoint x: 667, startPoint y: 478, endPoint x: 671, endPoint y: 490, distance: 12.6
click at [669, 531] on input "Regular Vomiting" at bounding box center [666, 536] width 10 height 10
checkbox input "true"
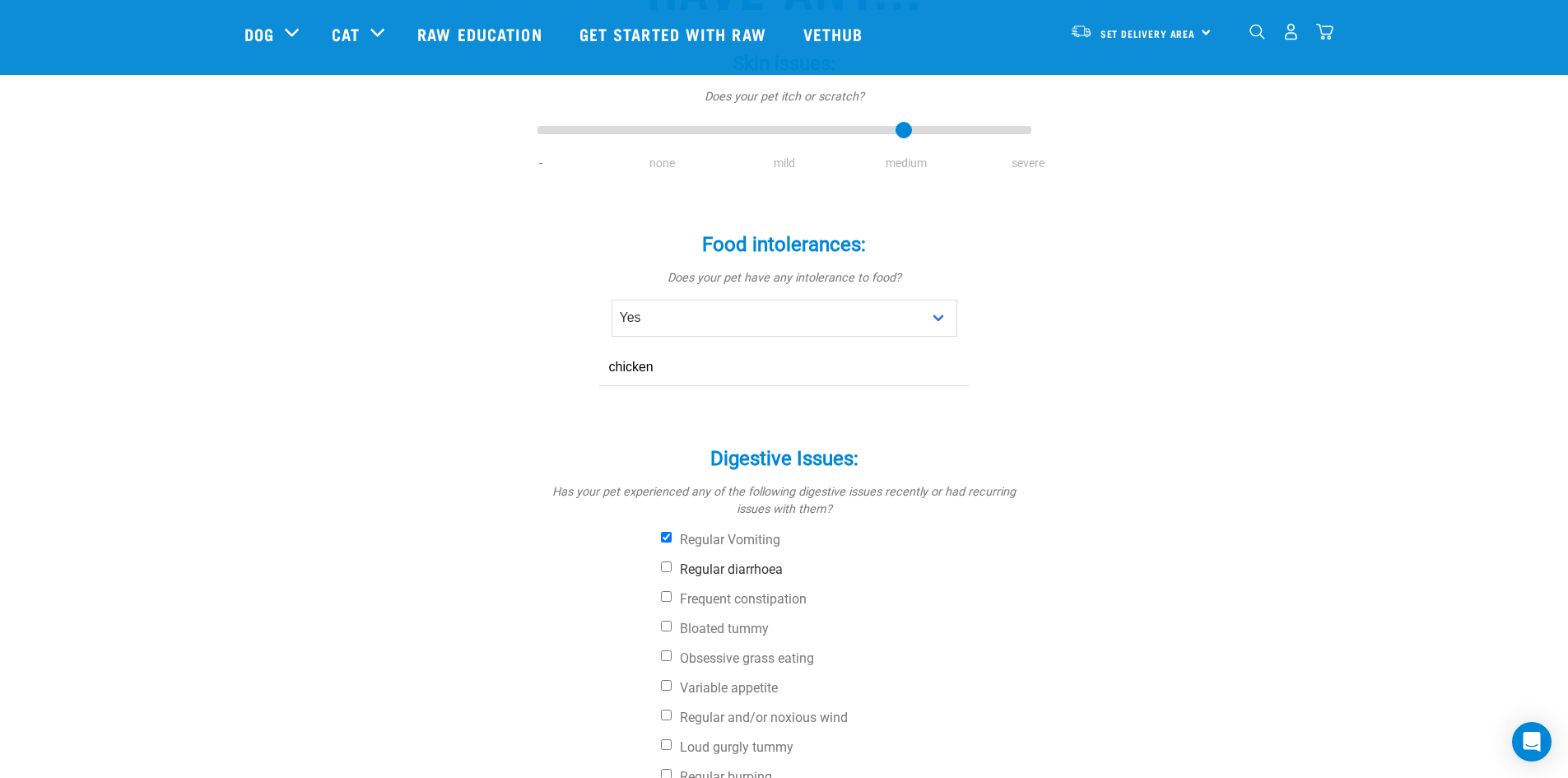
click at [671, 561] on input "Regular diarrhoea" at bounding box center [666, 566] width 10 height 10
checkbox input "true"
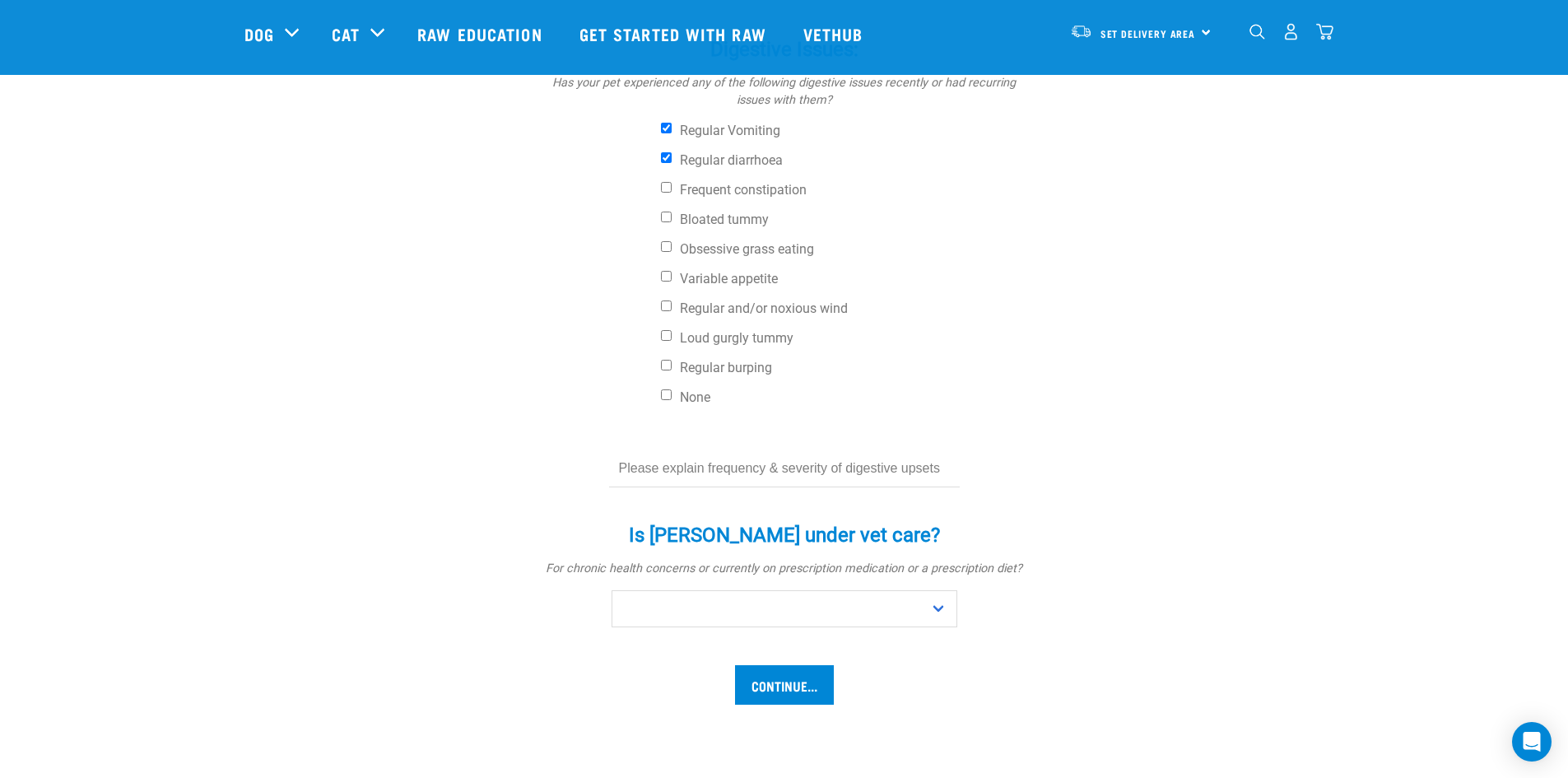
scroll to position [739, 0]
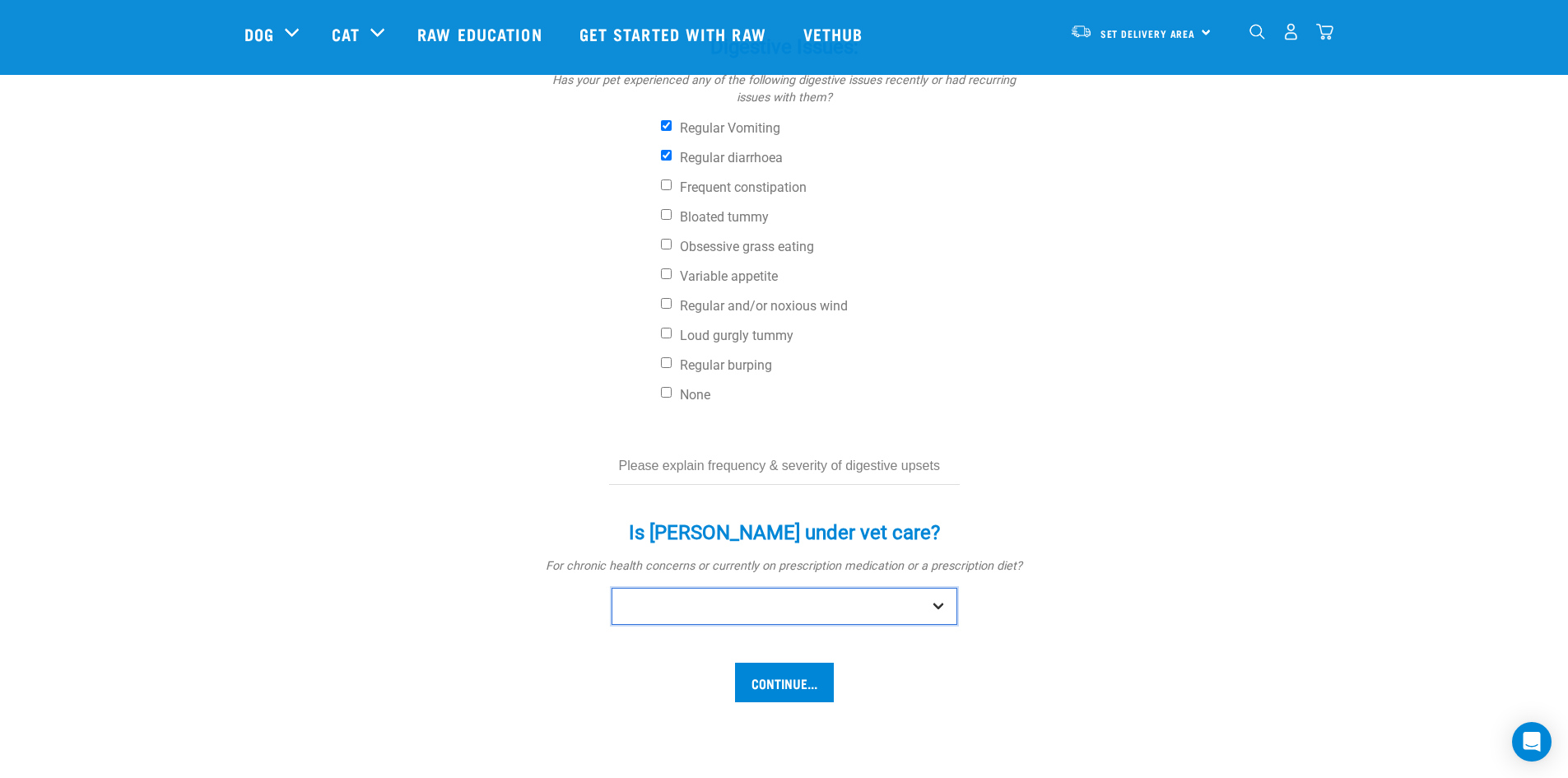
click at [810, 588] on select "No Yes" at bounding box center [784, 606] width 346 height 37
select select "yes"
click at [611, 588] on select "No Yes" at bounding box center [784, 606] width 346 height 37
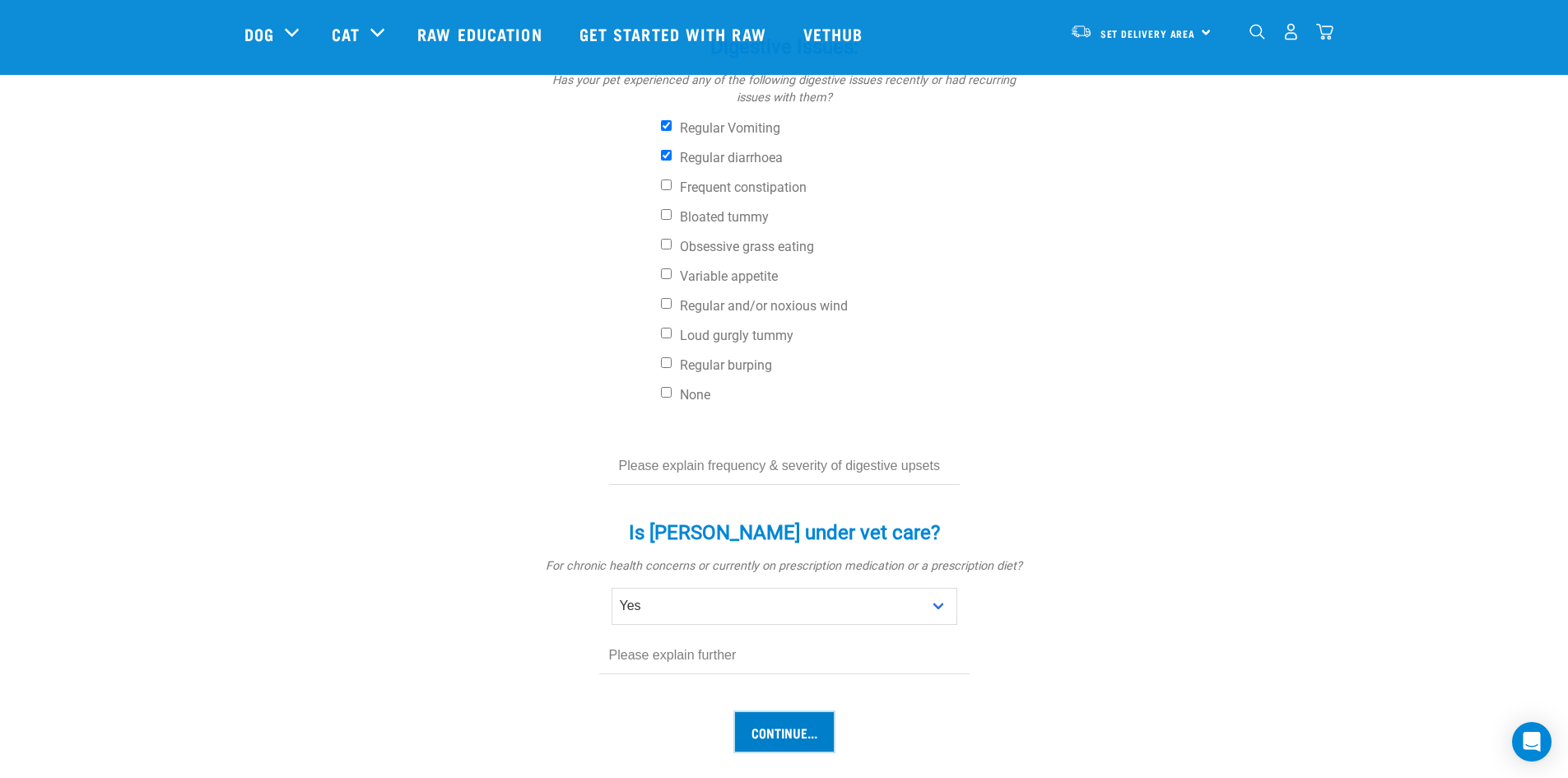
click at [758, 711] on input "Continue..." at bounding box center [784, 731] width 98 height 39
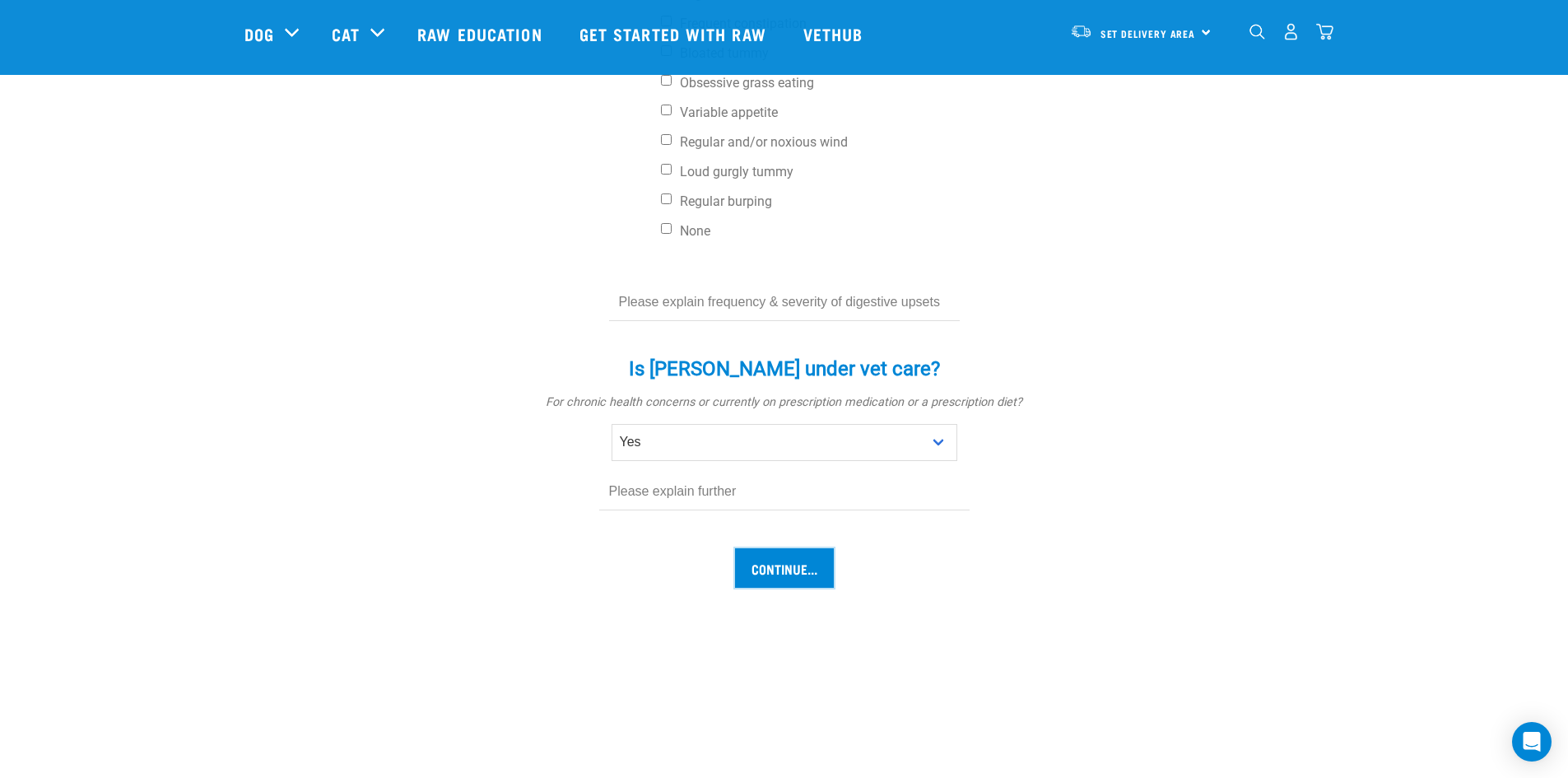
scroll to position [904, 0]
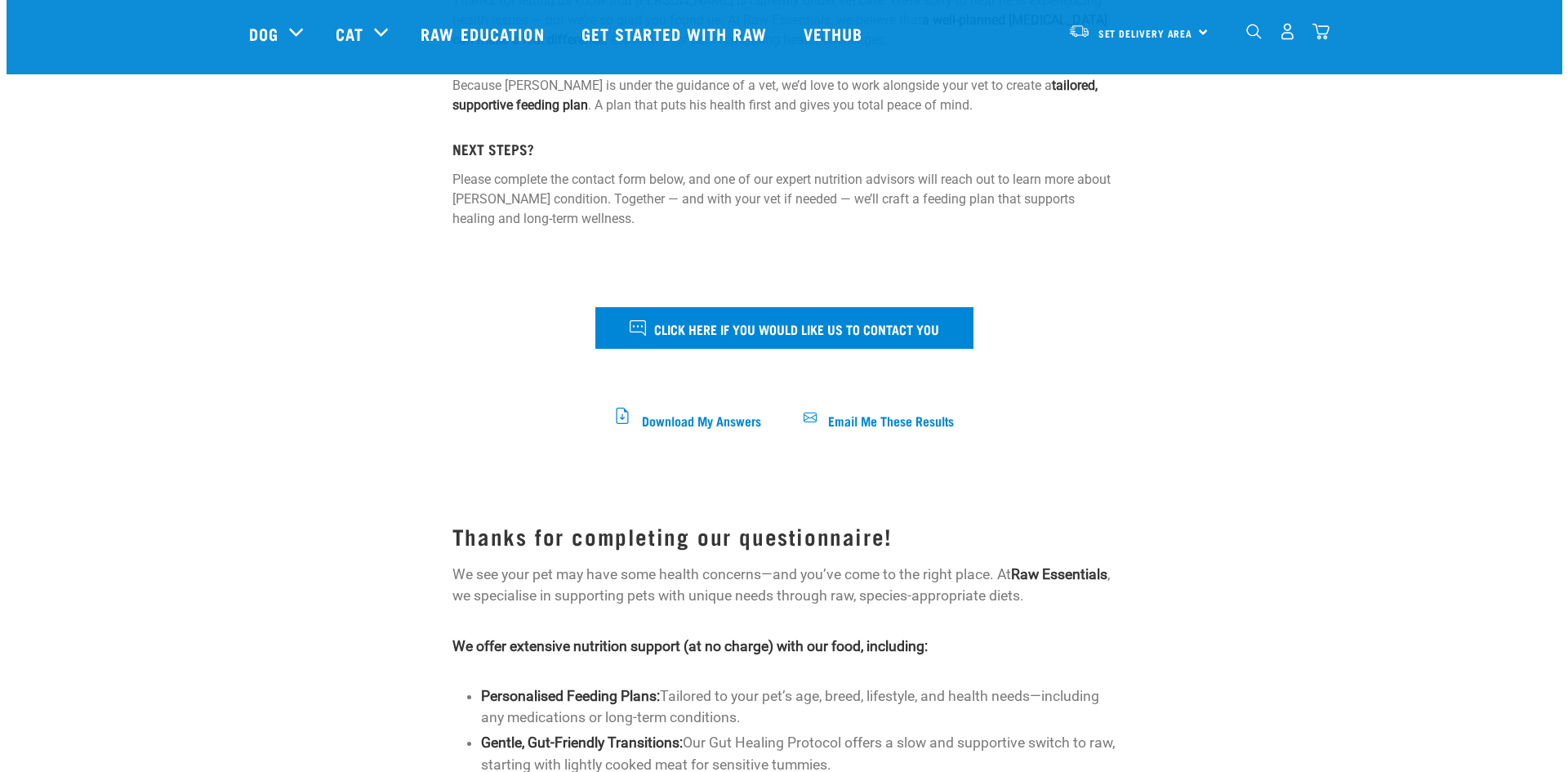
scroll to position [408, 0]
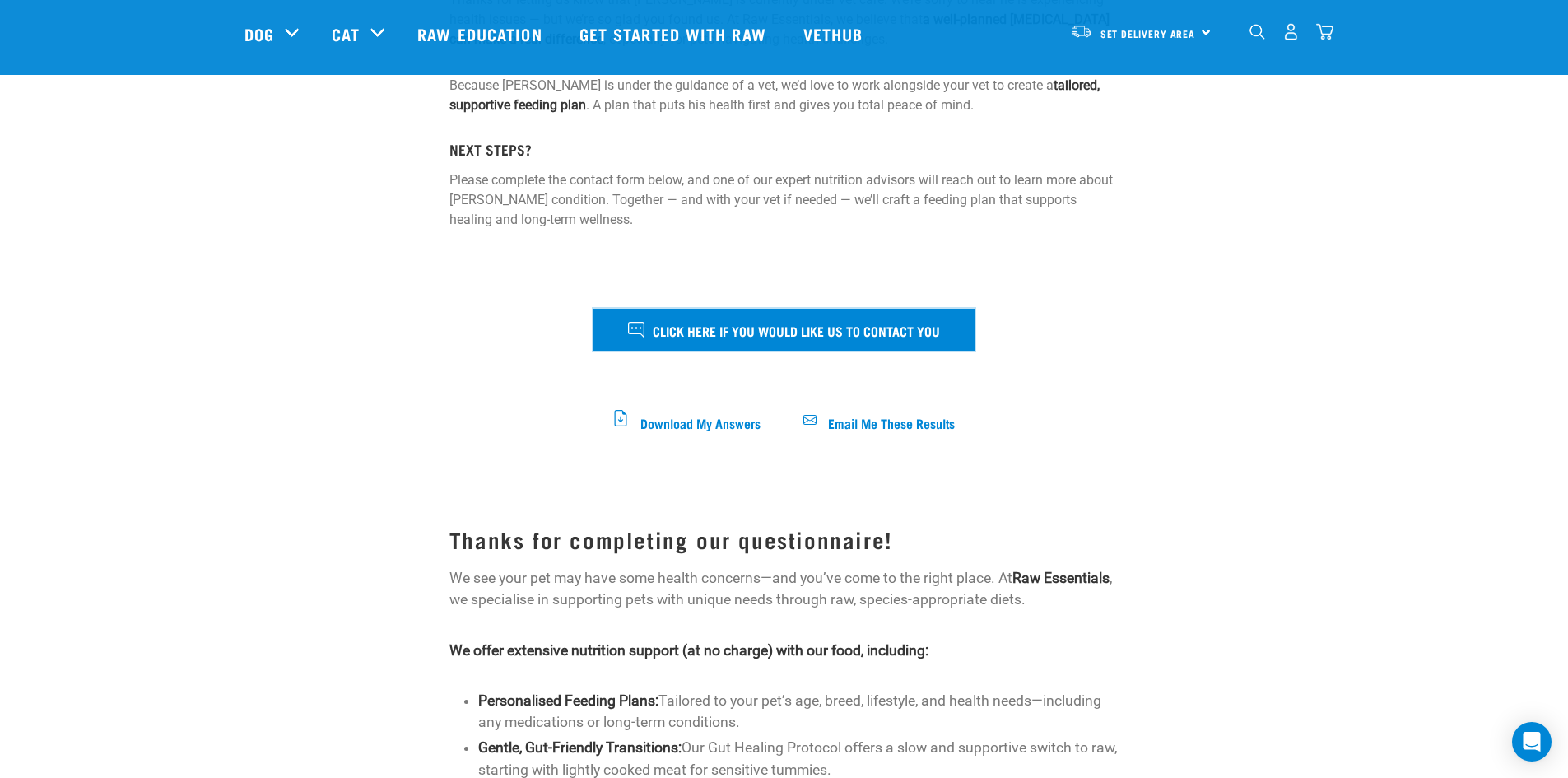
click at [741, 328] on span "Click here if you would like us to contact you" at bounding box center [796, 330] width 287 height 22
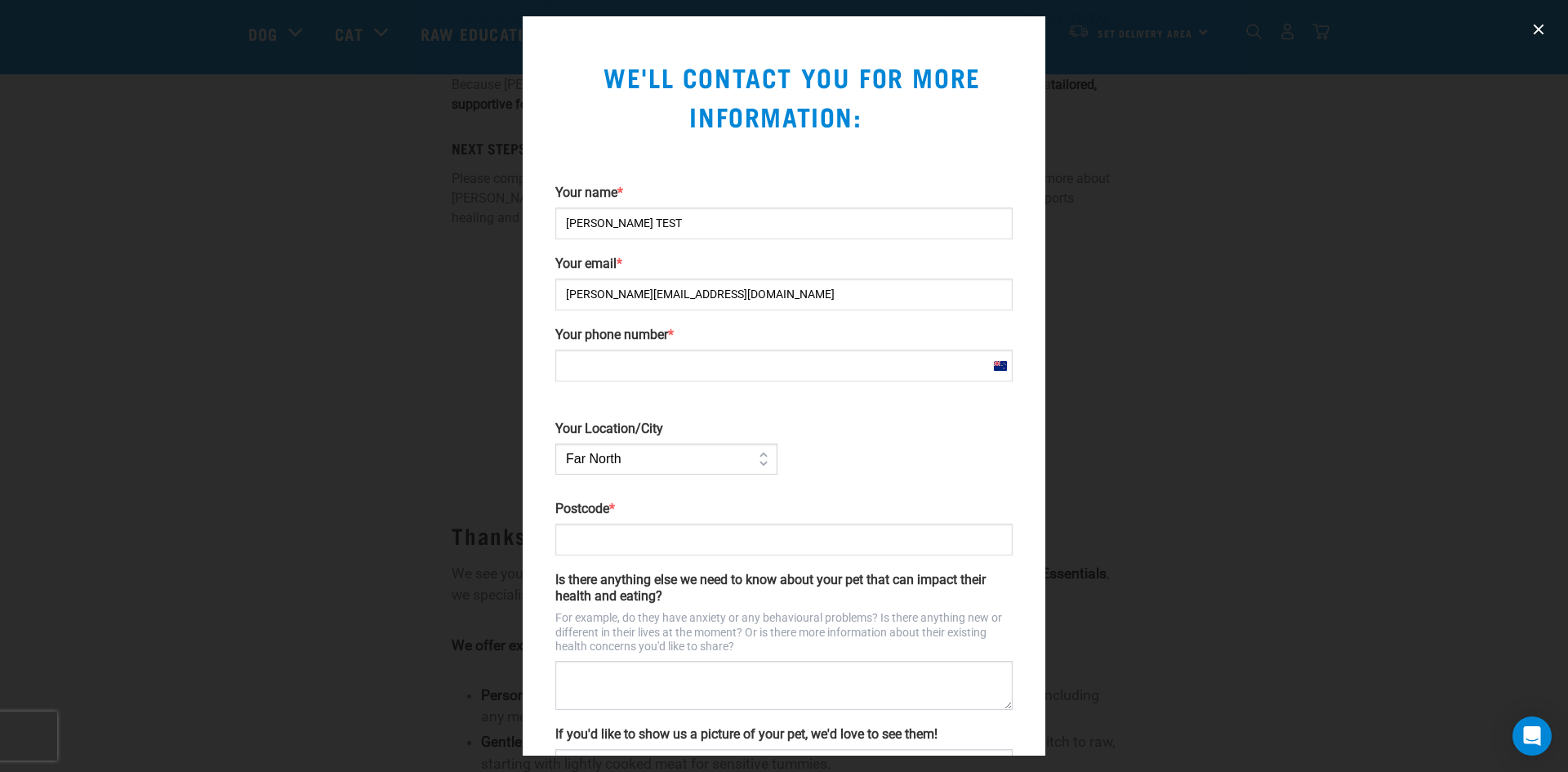
click at [646, 541] on input "Postcode *" at bounding box center [784, 539] width 458 height 32
type input "5810"
type input "[PHONE_NUMBER]"
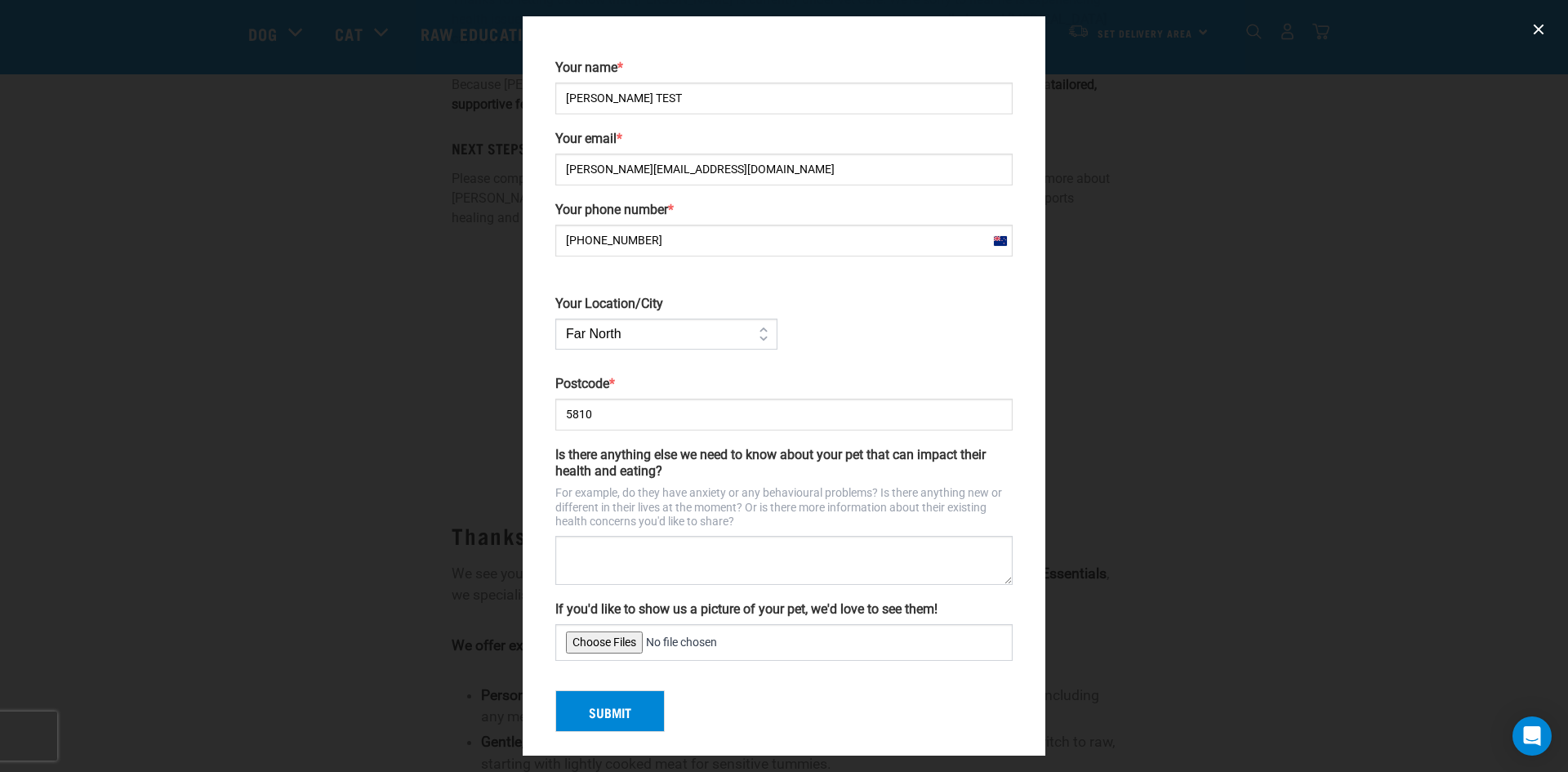
scroll to position [134, 0]
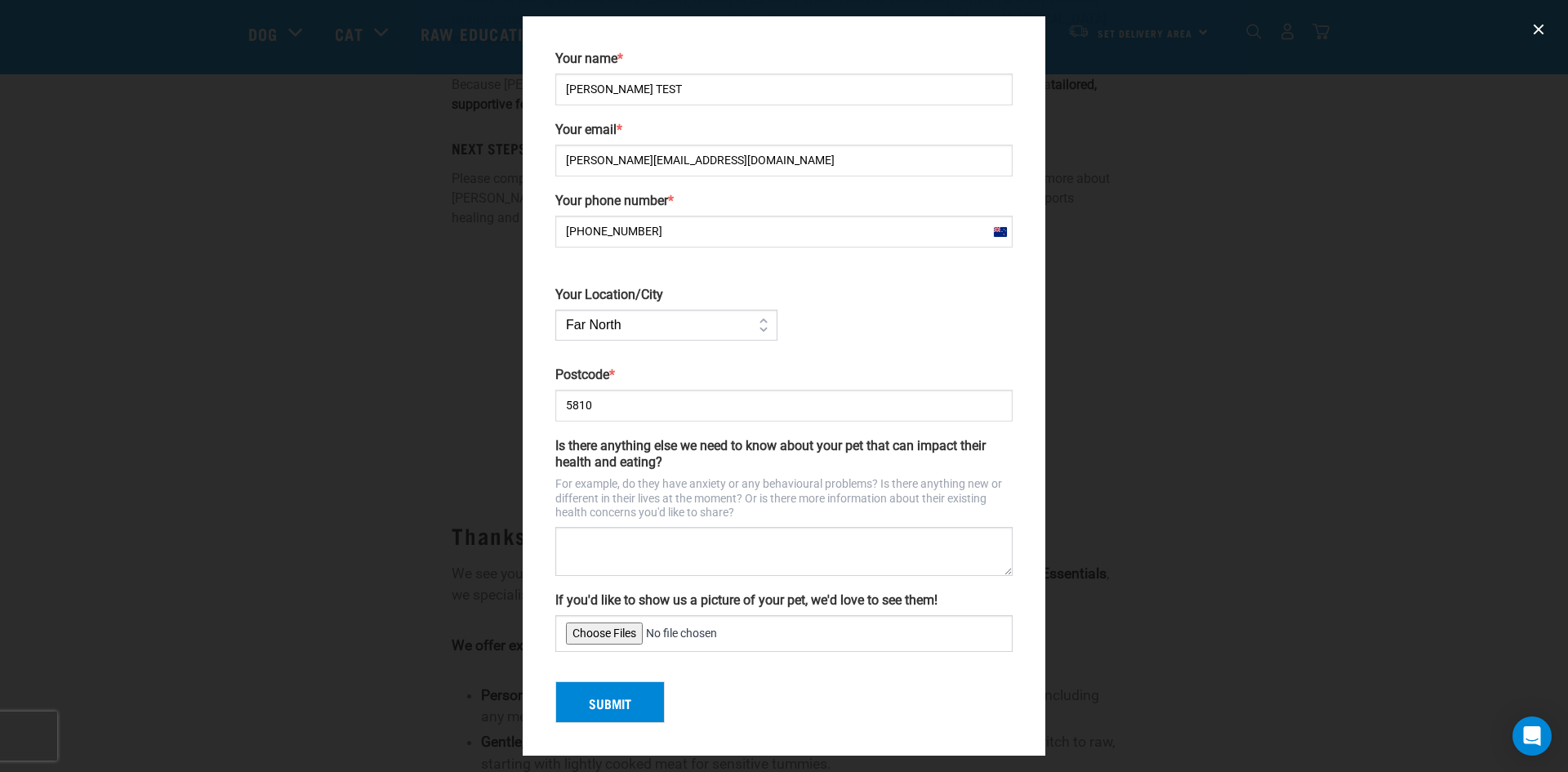
type input "5810"
click at [625, 706] on button "Submit" at bounding box center [610, 702] width 110 height 43
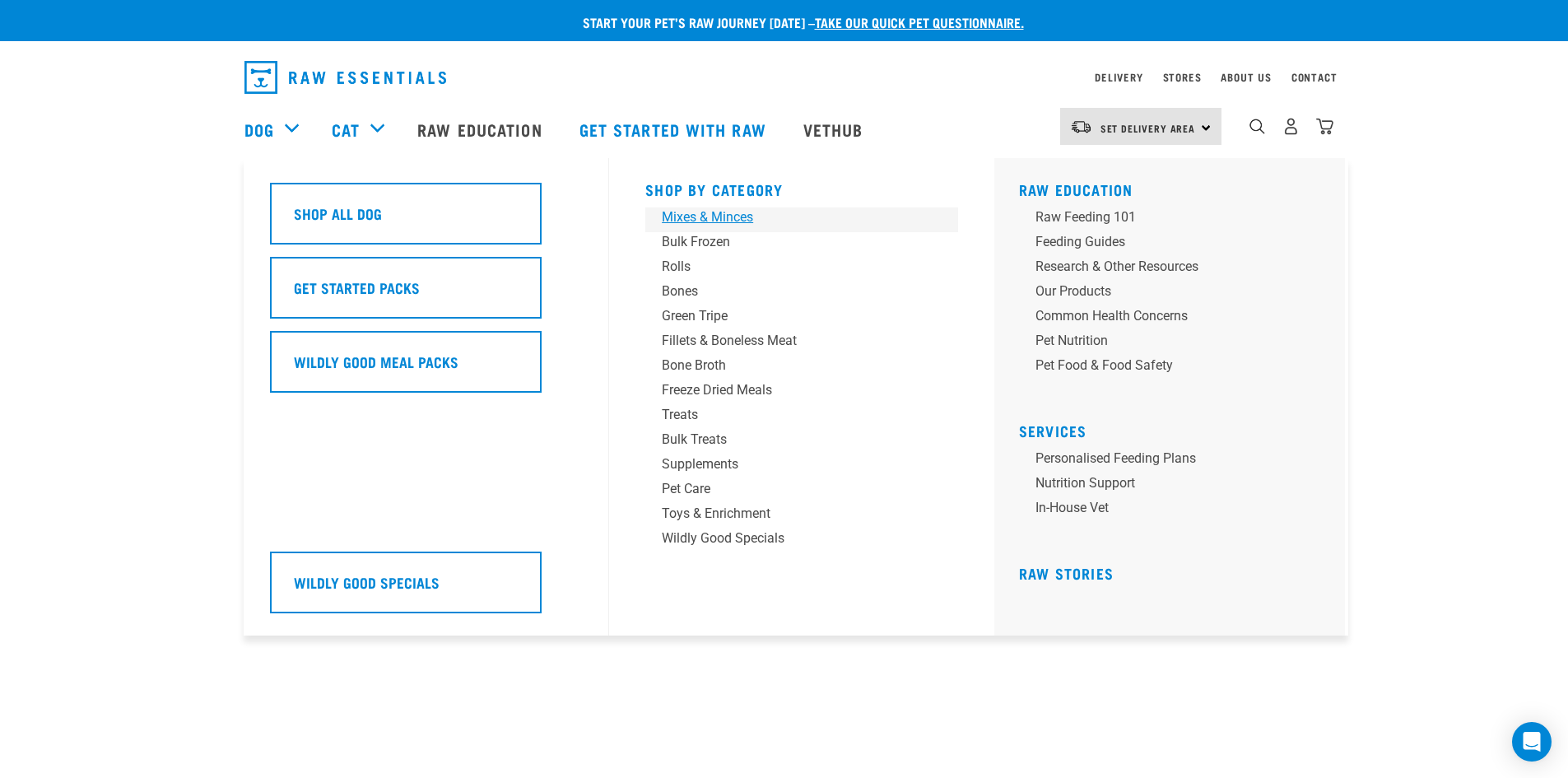
click at [686, 221] on div "Mixes & Minces" at bounding box center [791, 217] width 257 height 20
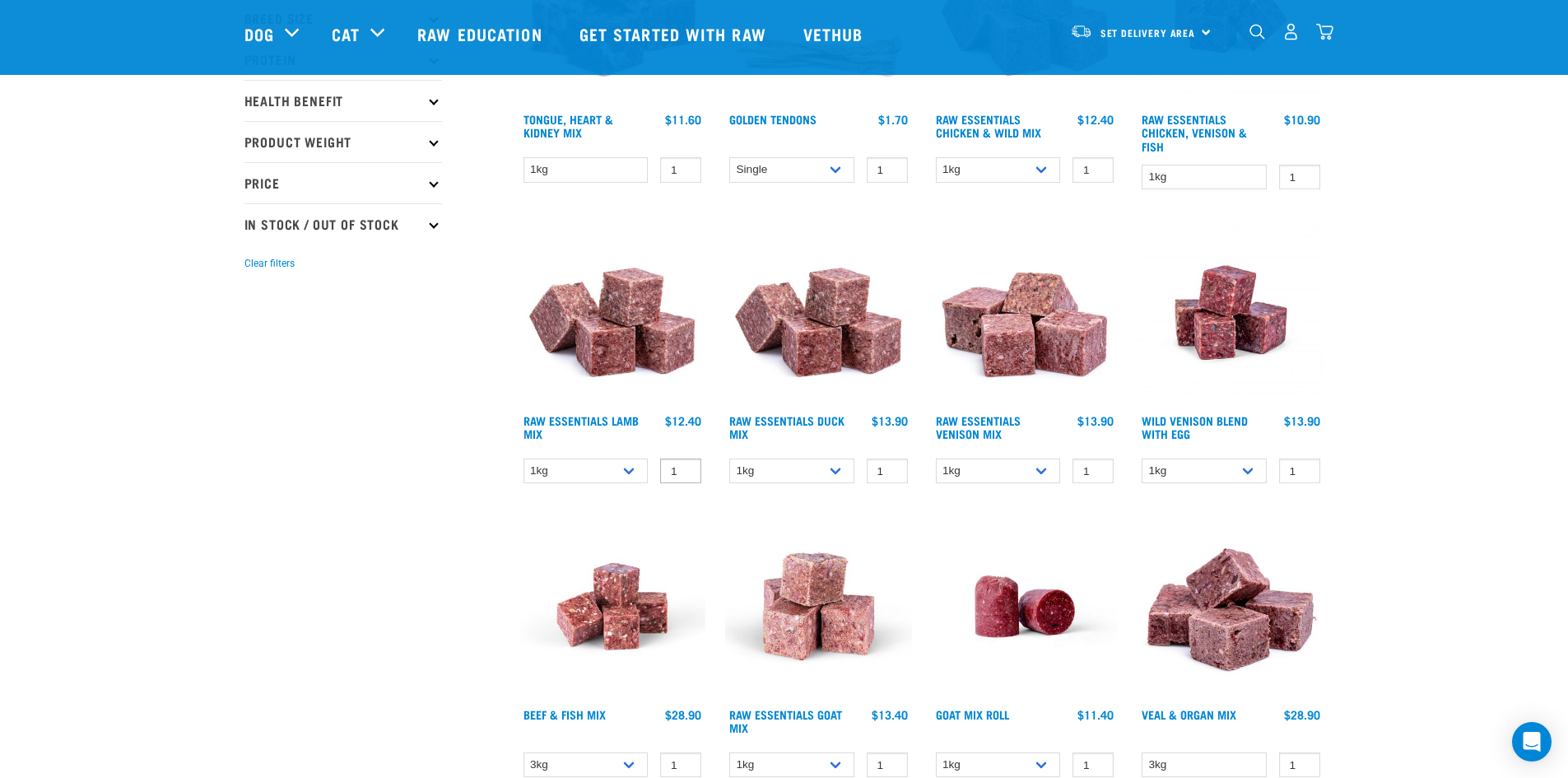
scroll to position [328, 0]
click at [1042, 472] on select "1kg 3kg Bulk (20kg)" at bounding box center [998, 470] width 125 height 25
select select "712"
click at [936, 457] on select "1kg 3kg Bulk (20kg)" at bounding box center [998, 470] width 125 height 25
